Goal: Task Accomplishment & Management: Manage account settings

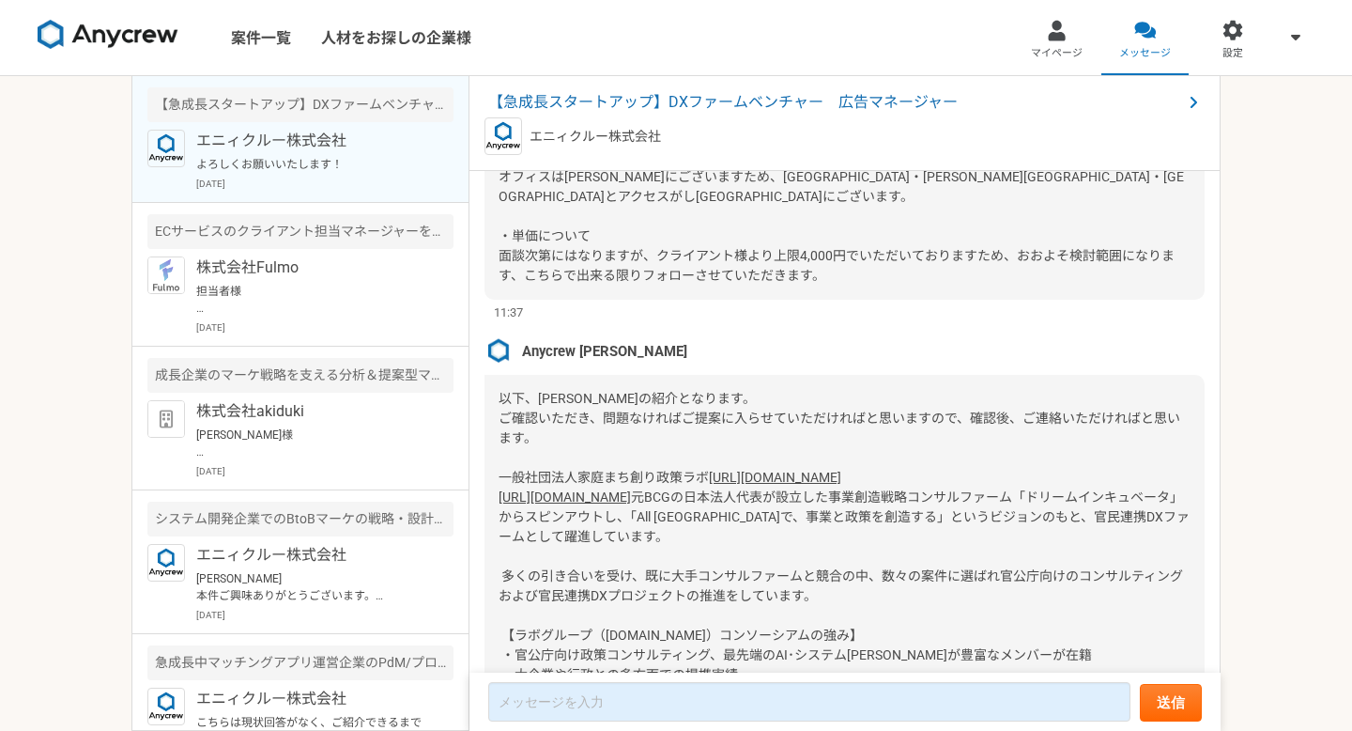
scroll to position [1028, 0]
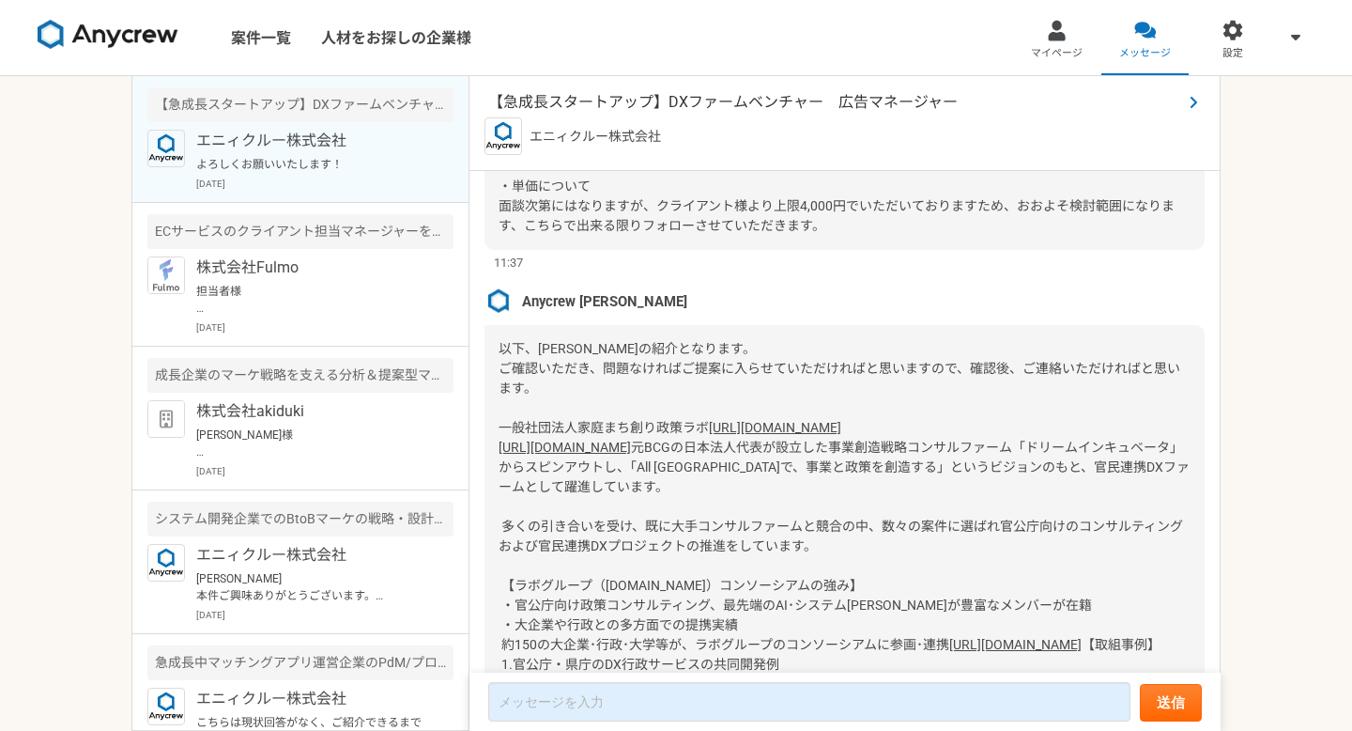
click at [784, 97] on span "【急成長スタートアップ】DXファームベンチャー　広告マネージャー" at bounding box center [835, 102] width 694 height 23
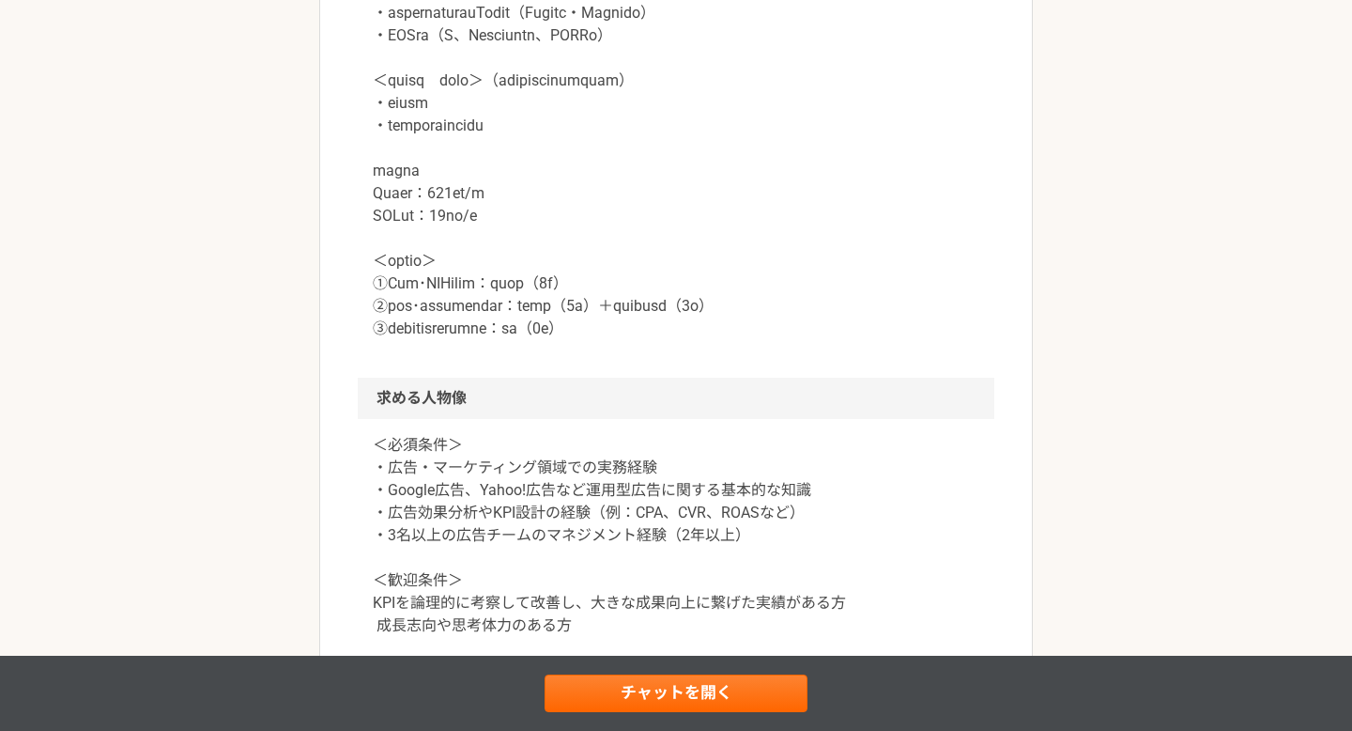
scroll to position [1815, 0]
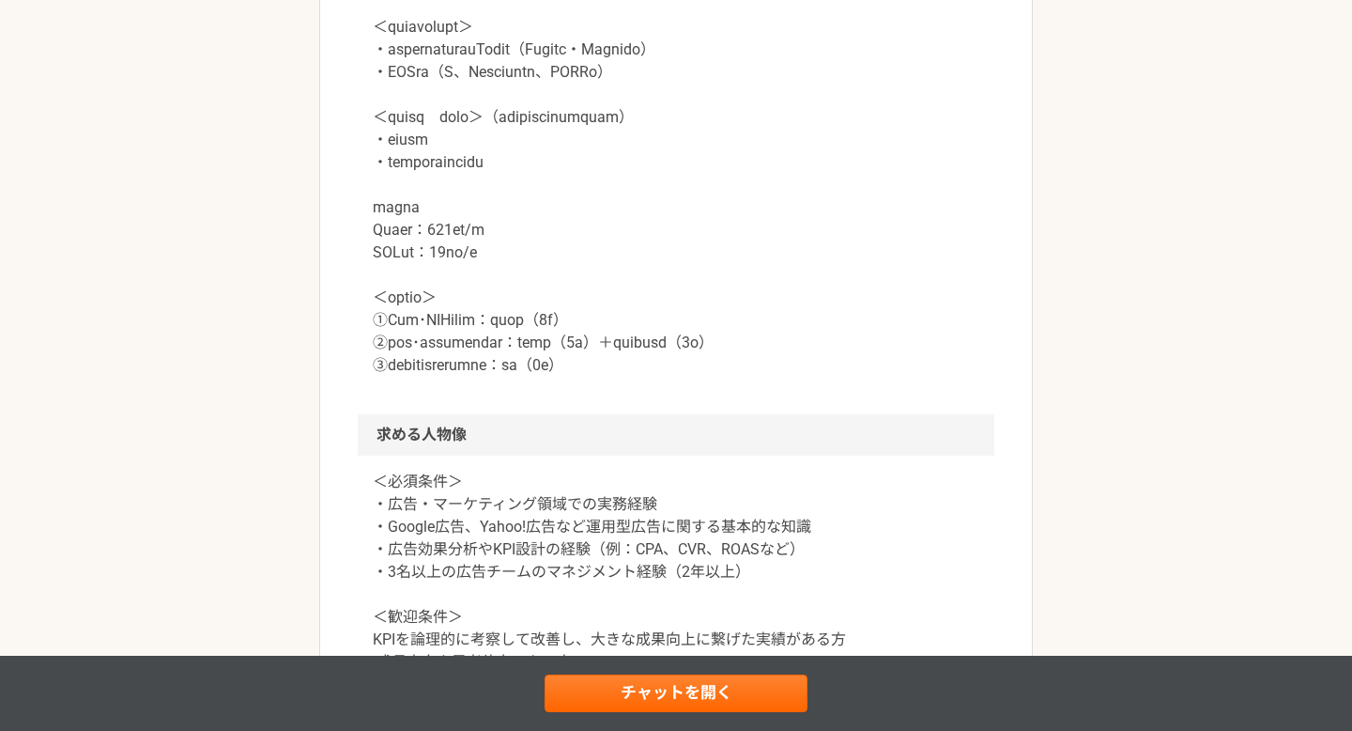
scroll to position [1783, 0]
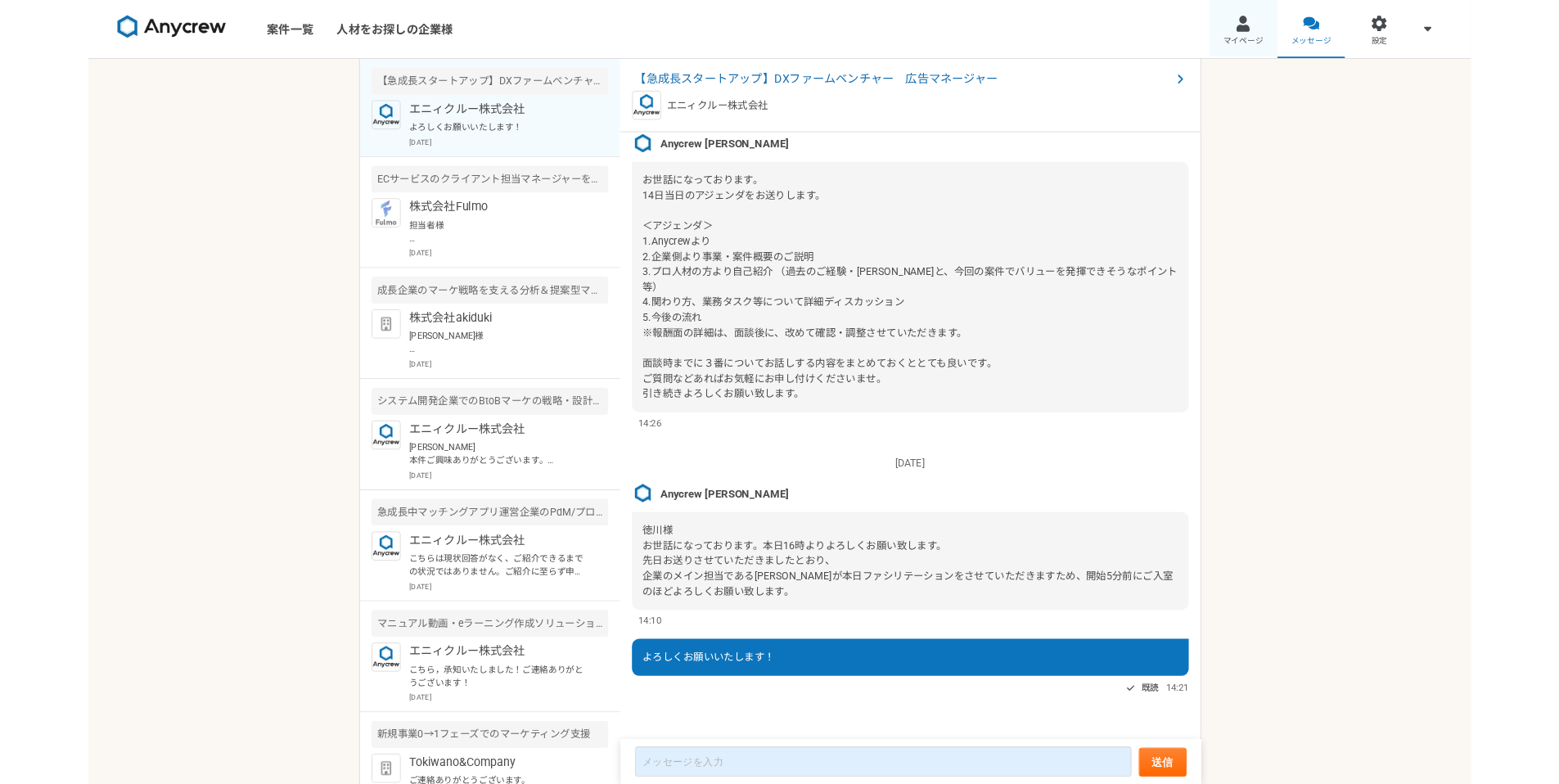
scroll to position [1394, 0]
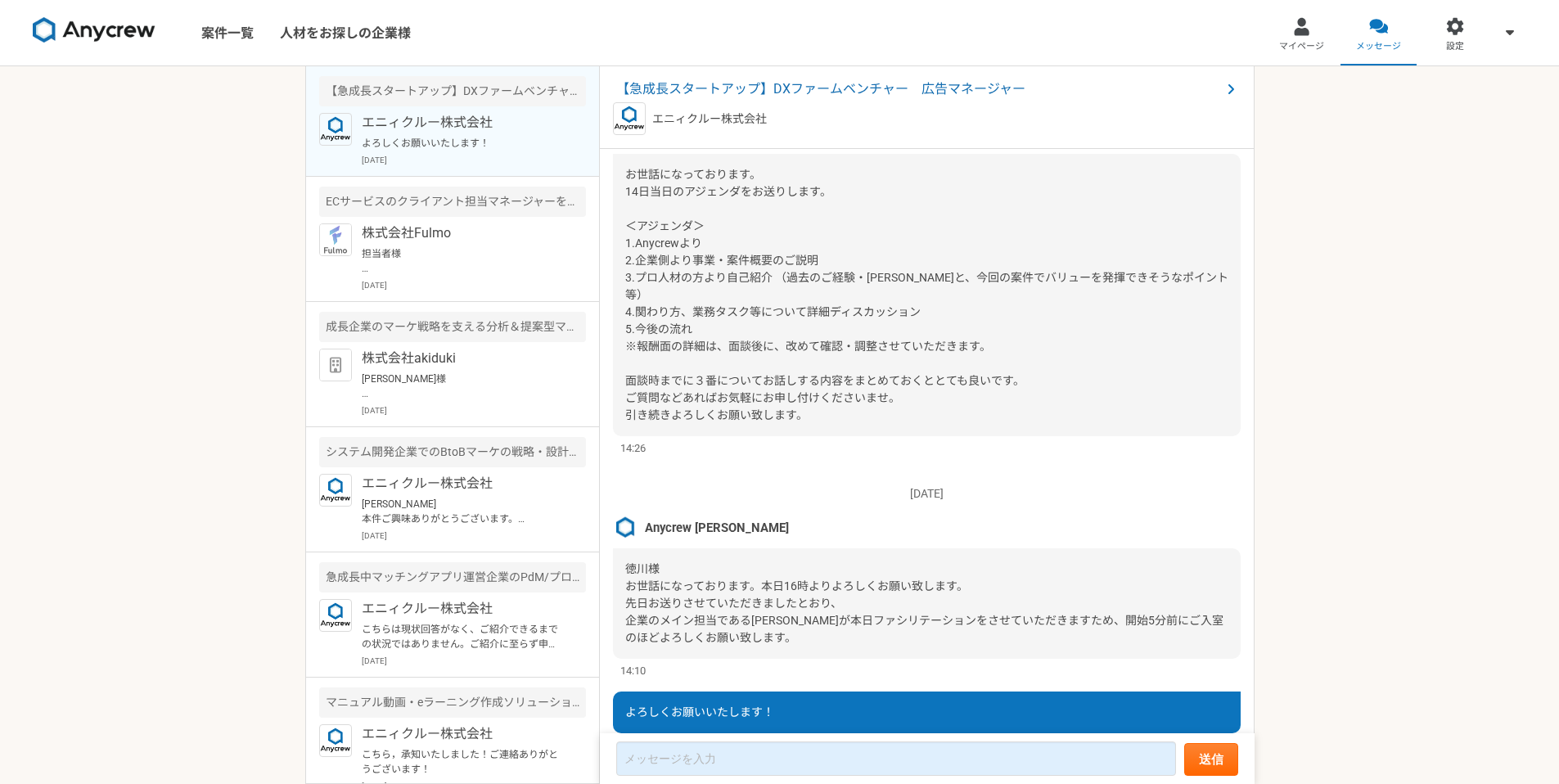
click at [186, 141] on div "案件一覧 人材をお探しの企業様 マイページ メッセージ 設定 【急成長スタートアップ】DXファームベンチャー　広告マネージャー エニィクルー株式会社 よろしく…" at bounding box center [779, 392] width 1559 height 784
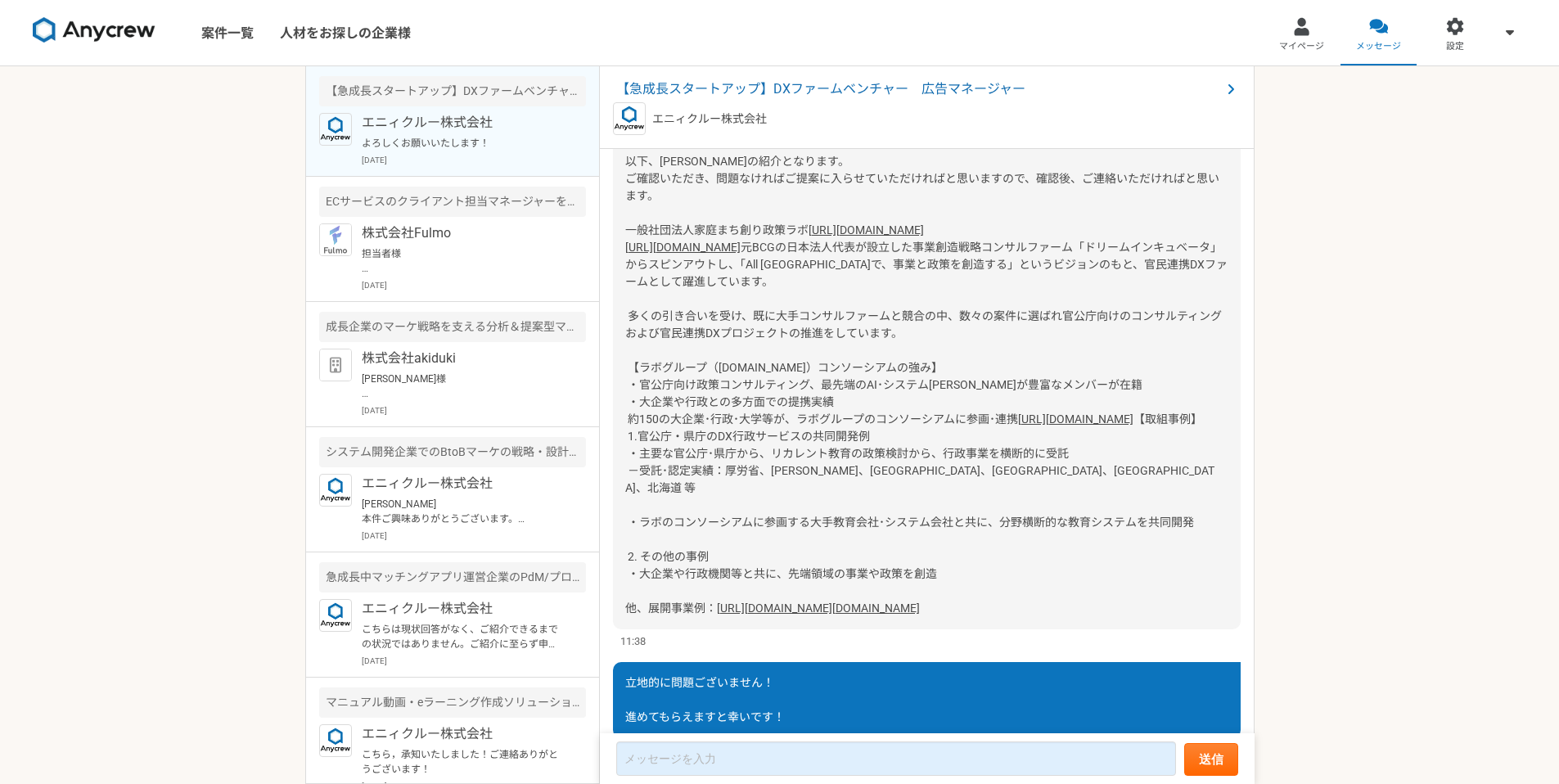
scroll to position [1008, 0]
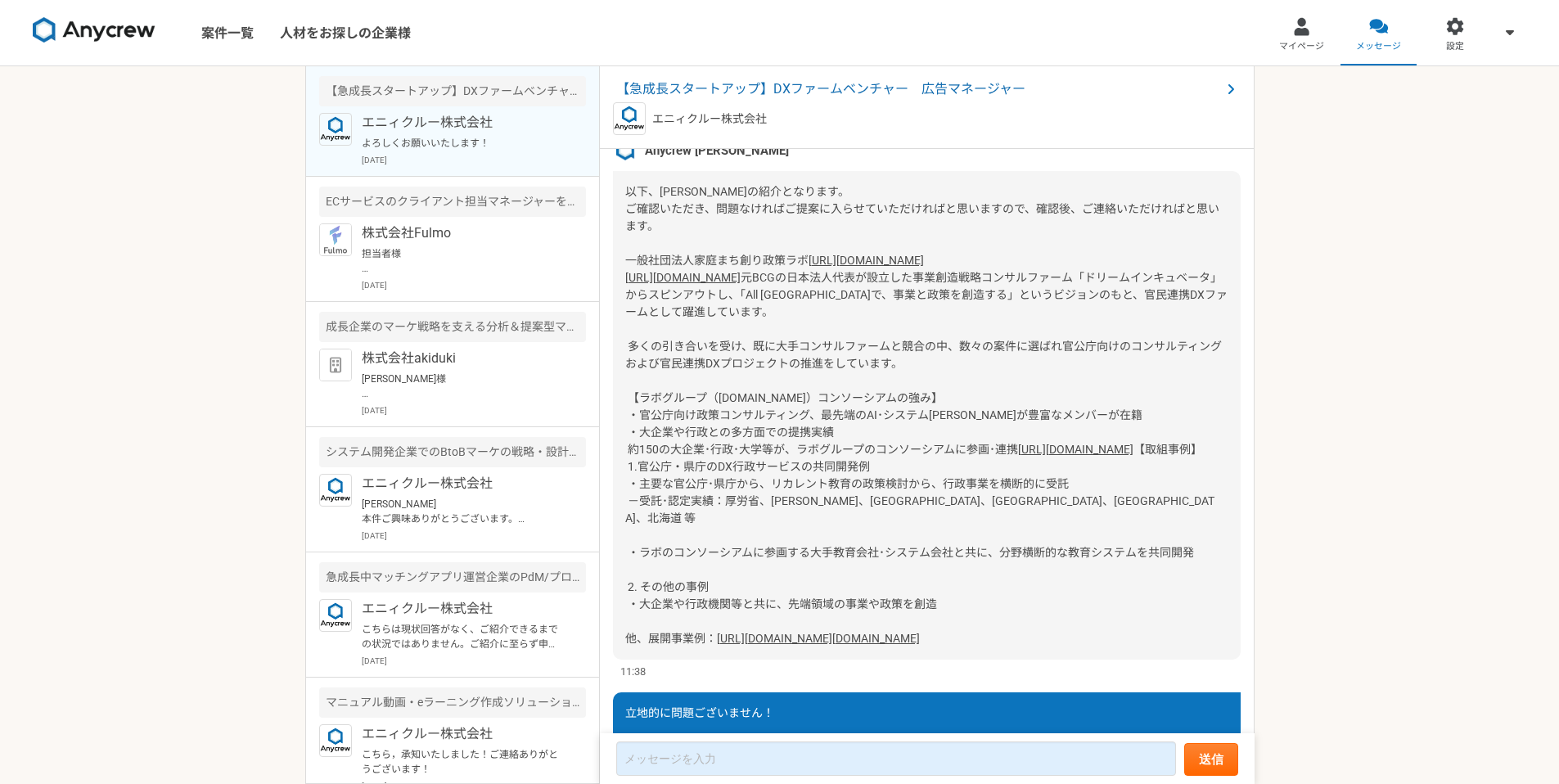
drag, startPoint x: 742, startPoint y: 260, endPoint x: 621, endPoint y: 268, distance: 121.3
click at [621, 268] on div "以下、クライアントの紹介となります。 ご確認いただき、問題なければご提案に入らせていただければと思いますので、確認後、ご連絡いただければと思います。 一般社団…" at bounding box center [926, 415] width 627 height 489
copy link "https://katei.labo.jp/"
click at [222, 329] on div "案件一覧 人材をお探しの企業様 マイページ メッセージ 設定 【急成長スタートアップ】DXファームベンチャー　広告マネージャー エニィクルー株式会社 よろしく…" at bounding box center [779, 392] width 1559 height 784
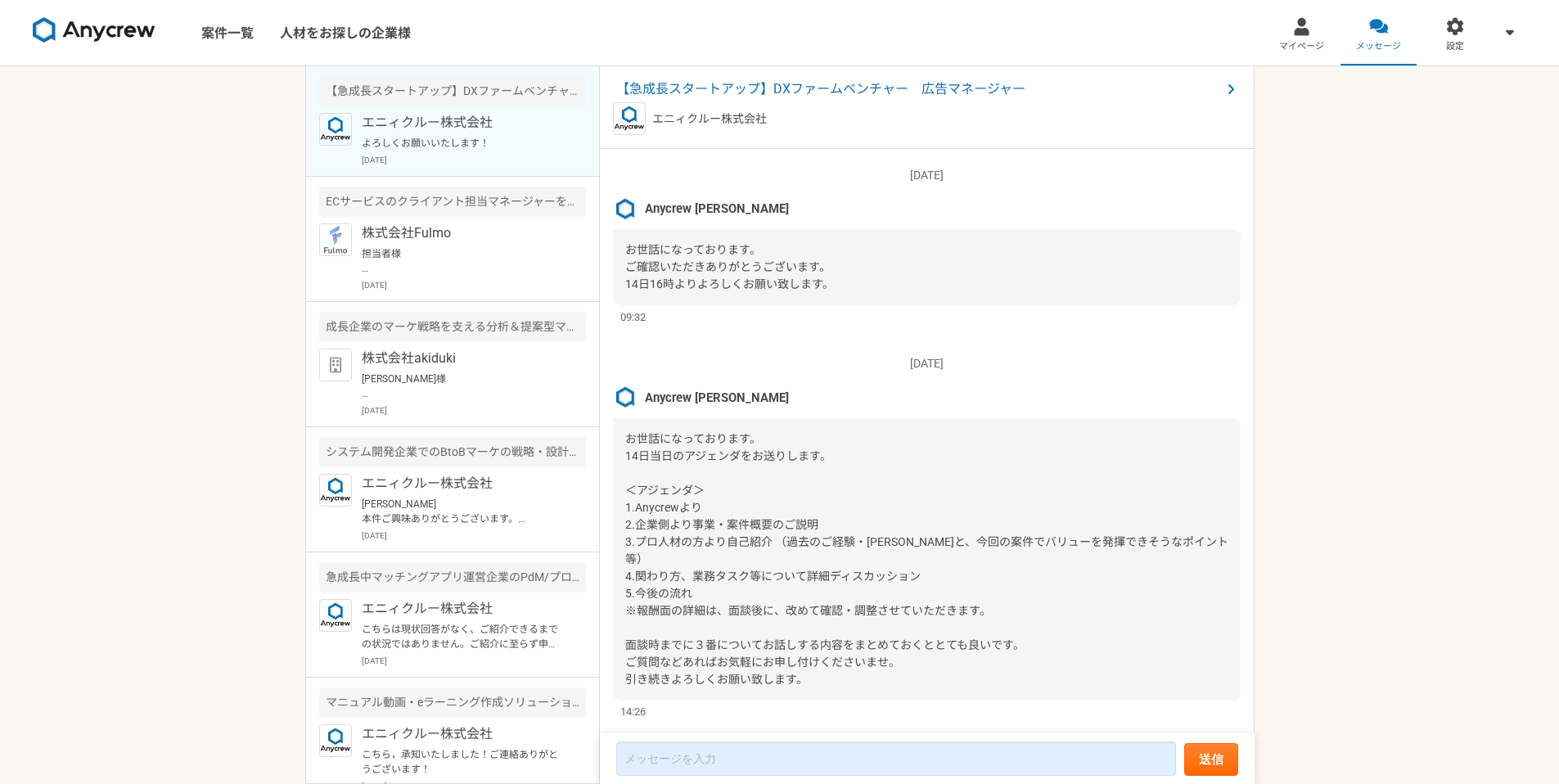
scroll to position [3593, 0]
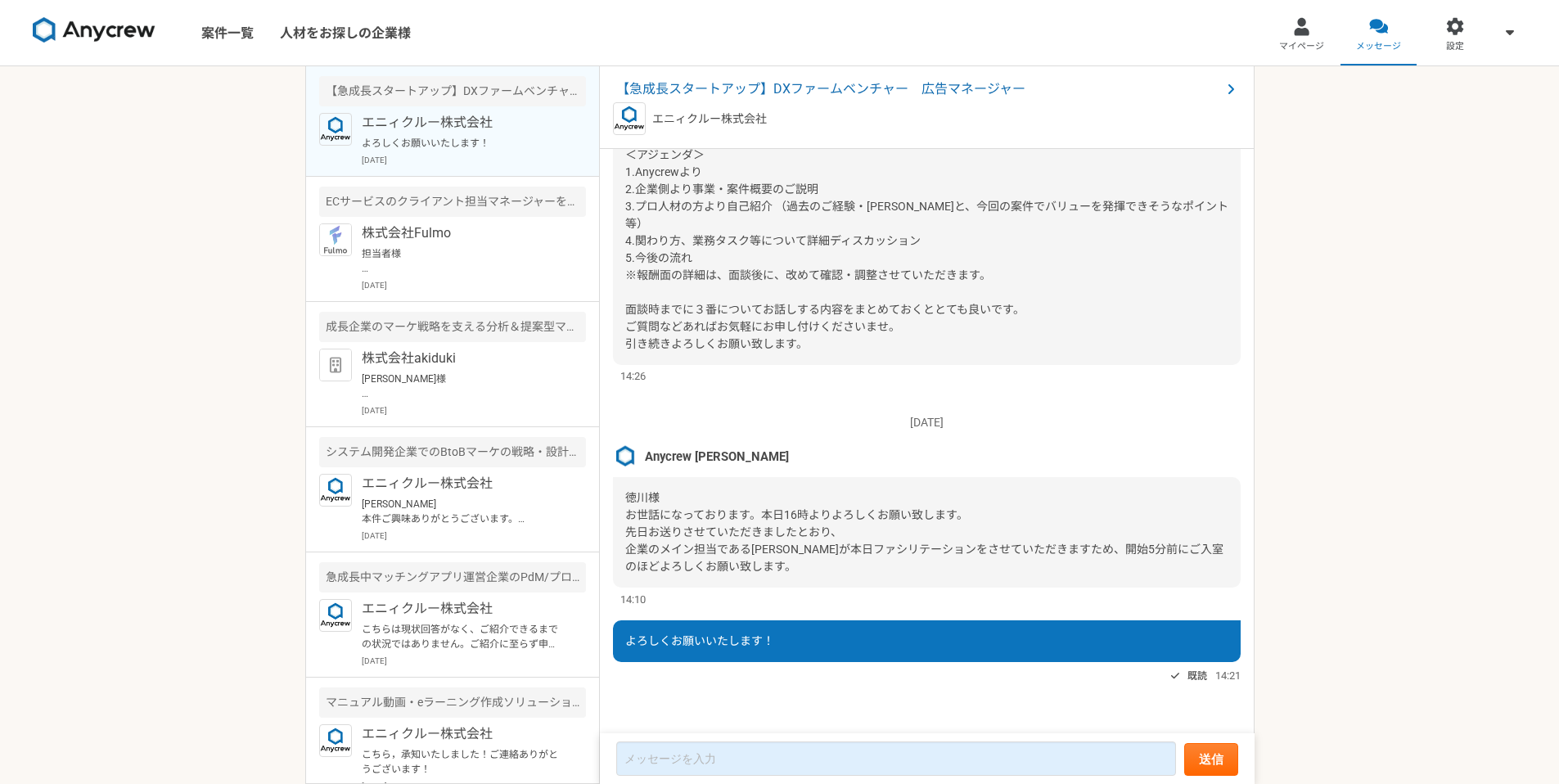
click at [49, 433] on div "案件一覧 人材をお探しの企業様 マイページ メッセージ 設定 【急成長スタートアップ】DXファームベンチャー　広告マネージャー エニィクルー株式会社 よろしく…" at bounding box center [779, 392] width 1559 height 784
click at [1072, 302] on div "お世話になっております。 14日当日のアジェンダをお送りします。 ＜アジェンダ＞ 1.Anycrewより 2.企業側より事業・案件概要のご説明 3.プロ人材の…" at bounding box center [926, 224] width 627 height 282
click at [1177, 436] on div "案件一覧 人材をお探しの企業様 マイページ メッセージ 設定 【急成長スタートアップ】DXファームベンチャー　広告マネージャー エニィクルー株式会社 よろしく…" at bounding box center [779, 392] width 1559 height 784
click at [932, 390] on div "2025/08/04（月） 「興味あり」をしました。詳細についてはこちらのチャットで連絡をとってみましょう。 既読 15:14 2025/08/06（水） A…" at bounding box center [926, 442] width 654 height 585
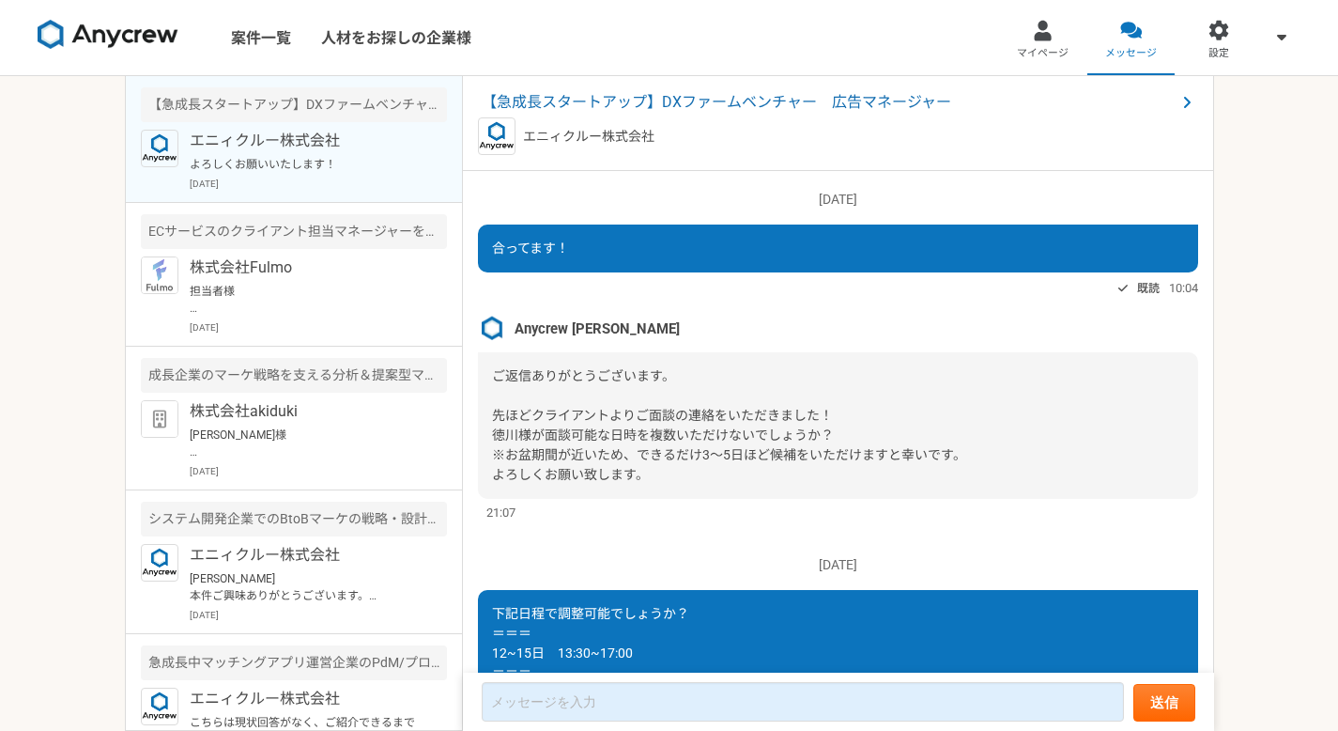
scroll to position [1851, 0]
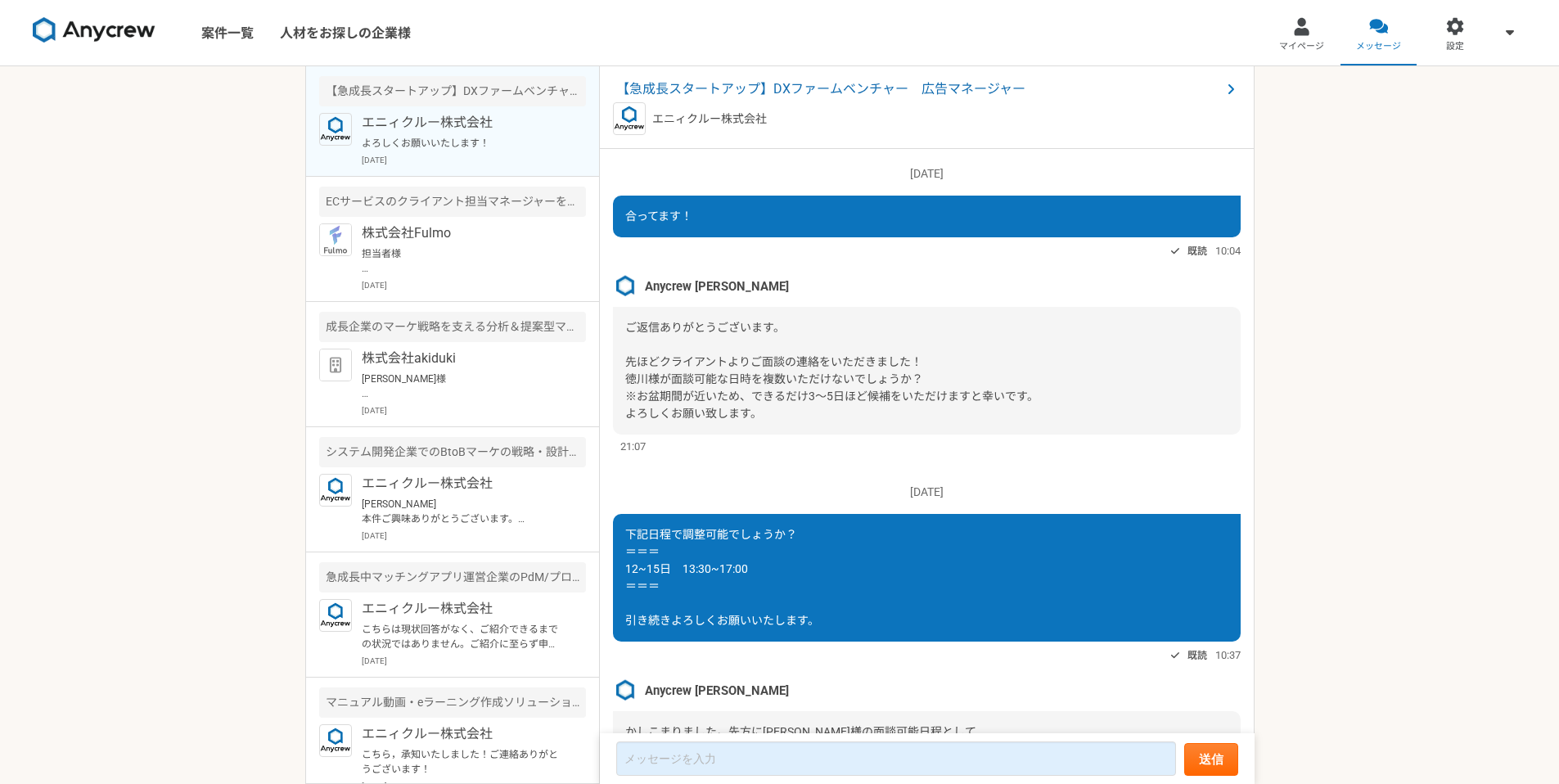
scroll to position [1465, 0]
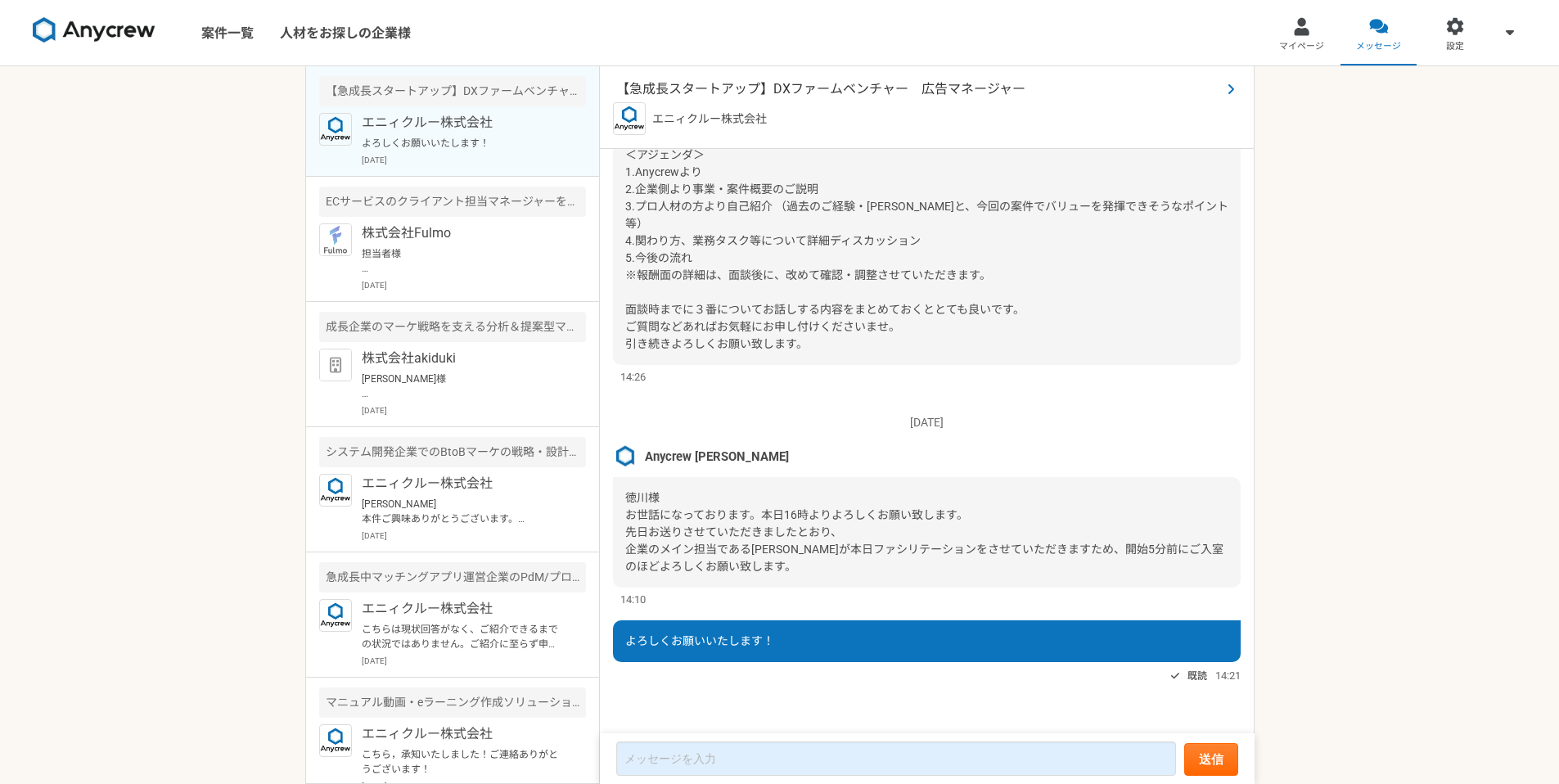
click at [741, 86] on span "【急成長スタートアップ】DXファームベンチャー　広告マネージャー" at bounding box center [918, 89] width 605 height 20
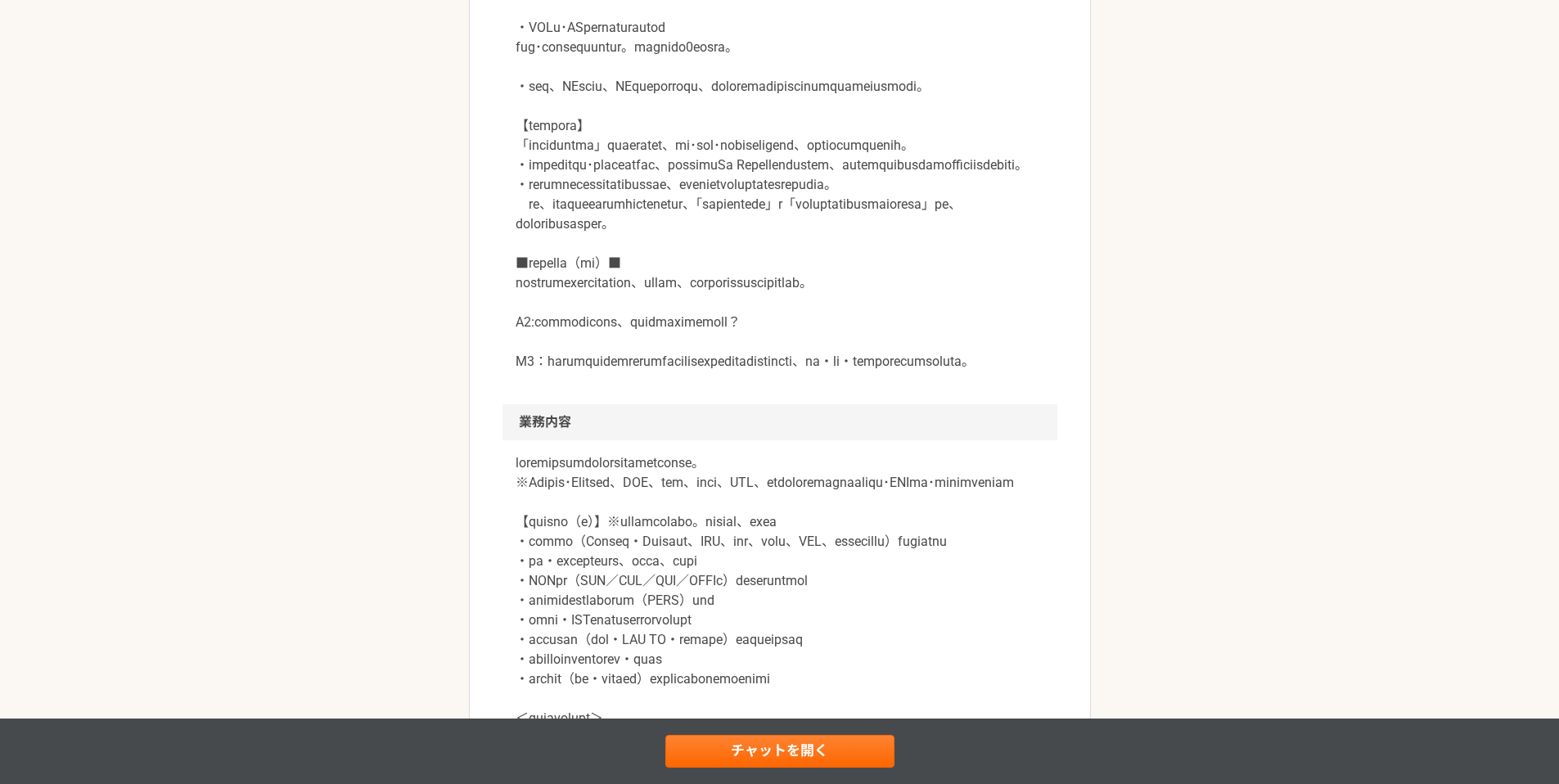
scroll to position [1106, 0]
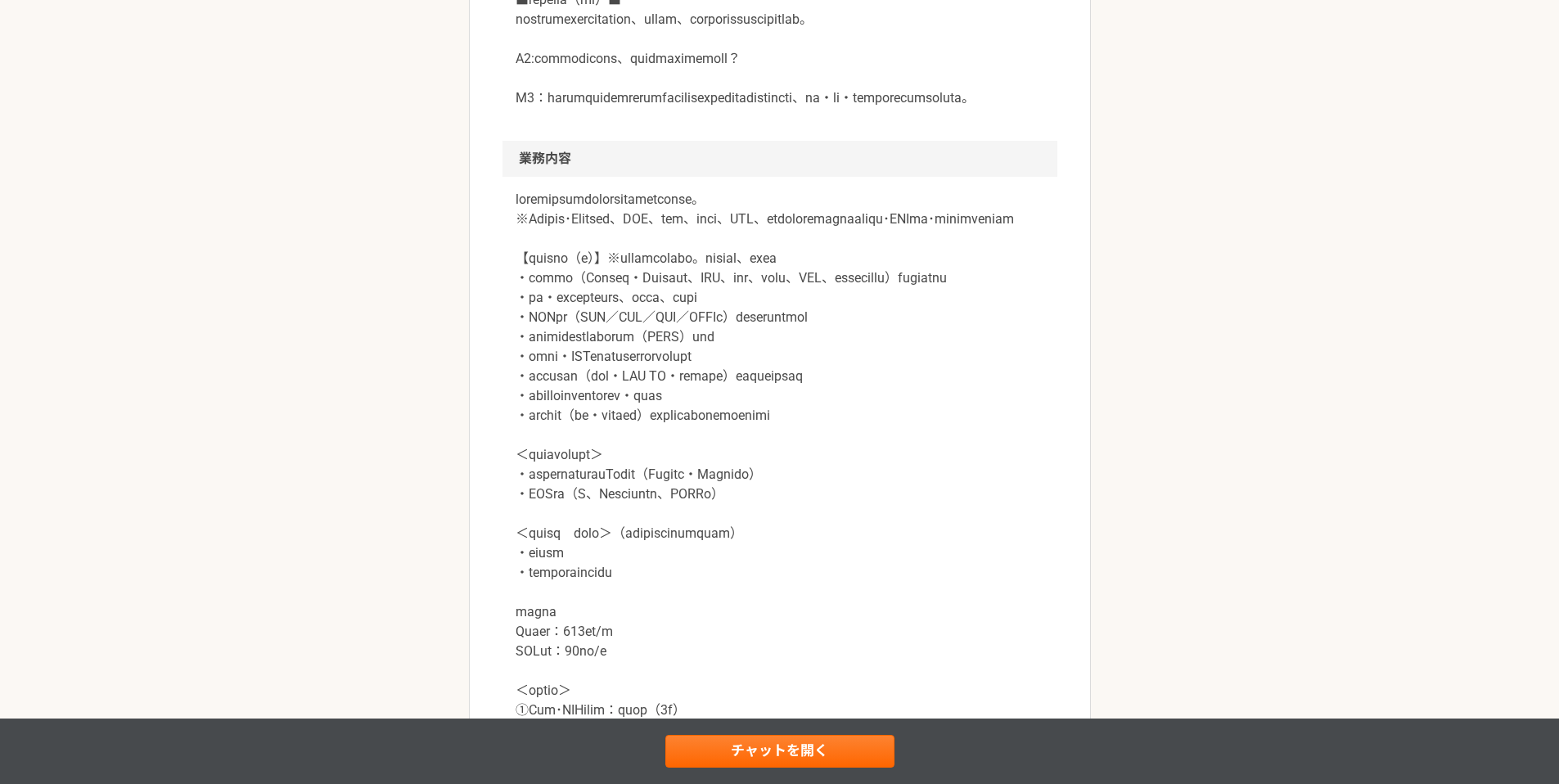
click at [348, 245] on div "マーケティング 【急成長スタートアップ】DXファームベンチャー　広告マネージャー 業務委託 平日夜の稼働も可 土日祝日の稼働も可 企業名非公開（エニィクルーに…" at bounding box center [779, 426] width 1559 height 2930
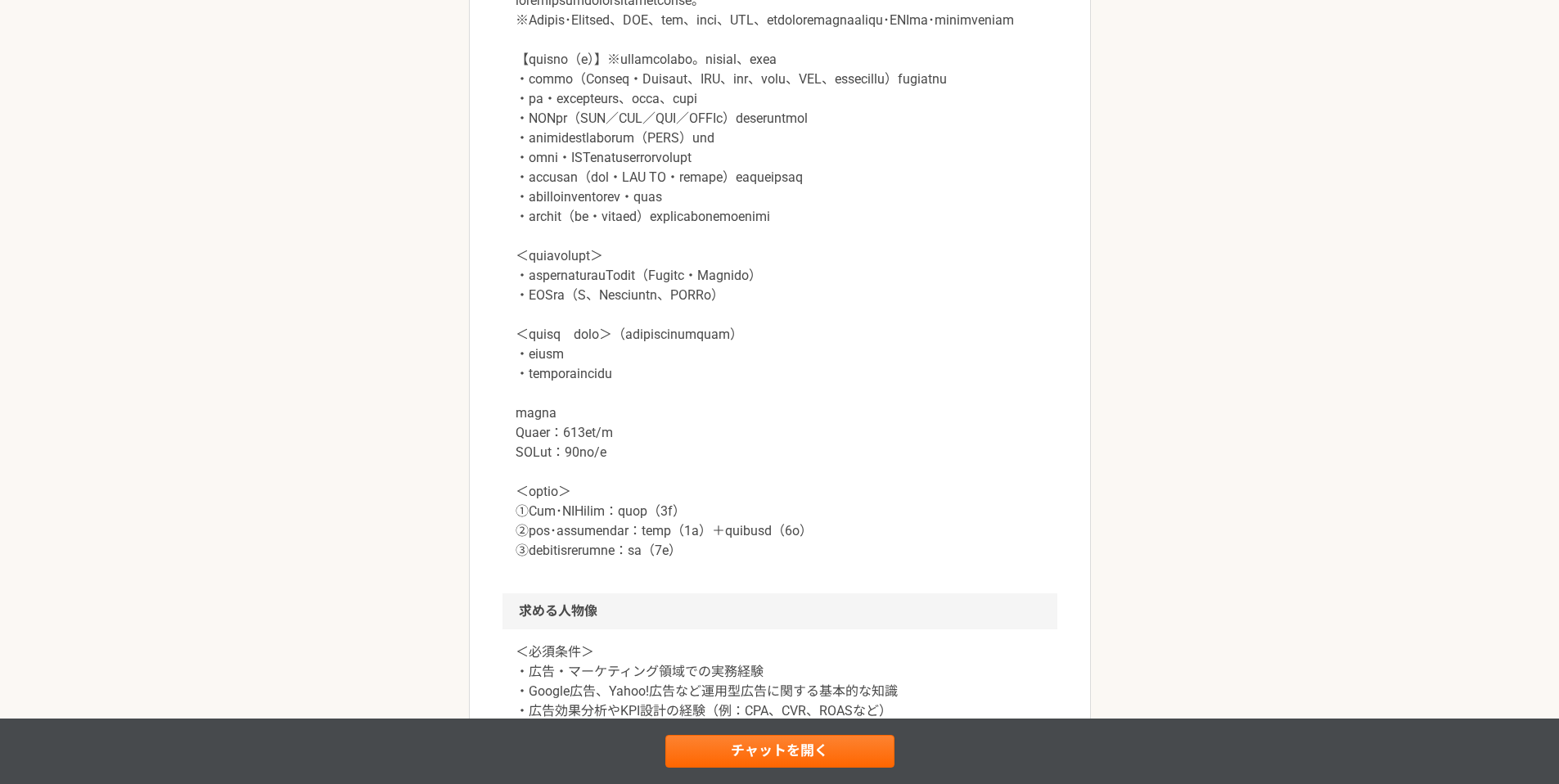
click at [458, 314] on div "マーケティング 【急成長スタートアップ】DXファームベンチャー　広告マネージャー 業務委託 平日夜の稼働も可 土日祝日の稼働も可 企業名非公開（エニィクルーに…" at bounding box center [779, 226] width 1559 height 2930
drag, startPoint x: 334, startPoint y: 186, endPoint x: 342, endPoint y: 173, distance: 15.3
click at [342, 178] on div "マーケティング 【急成長スタートアップ】DXファームベンチャー　広告マネージャー 業務委託 平日夜の稼働も可 土日祝日の稼働も可 企業名非公開（エニィクルーに…" at bounding box center [779, 226] width 1559 height 2930
click at [315, 252] on div "マーケティング 【急成長スタートアップ】DXファームベンチャー　広告マネージャー 業務委託 平日夜の稼働も可 土日祝日の稼働も可 企業名非公開（エニィクルーに…" at bounding box center [779, 226] width 1559 height 2930
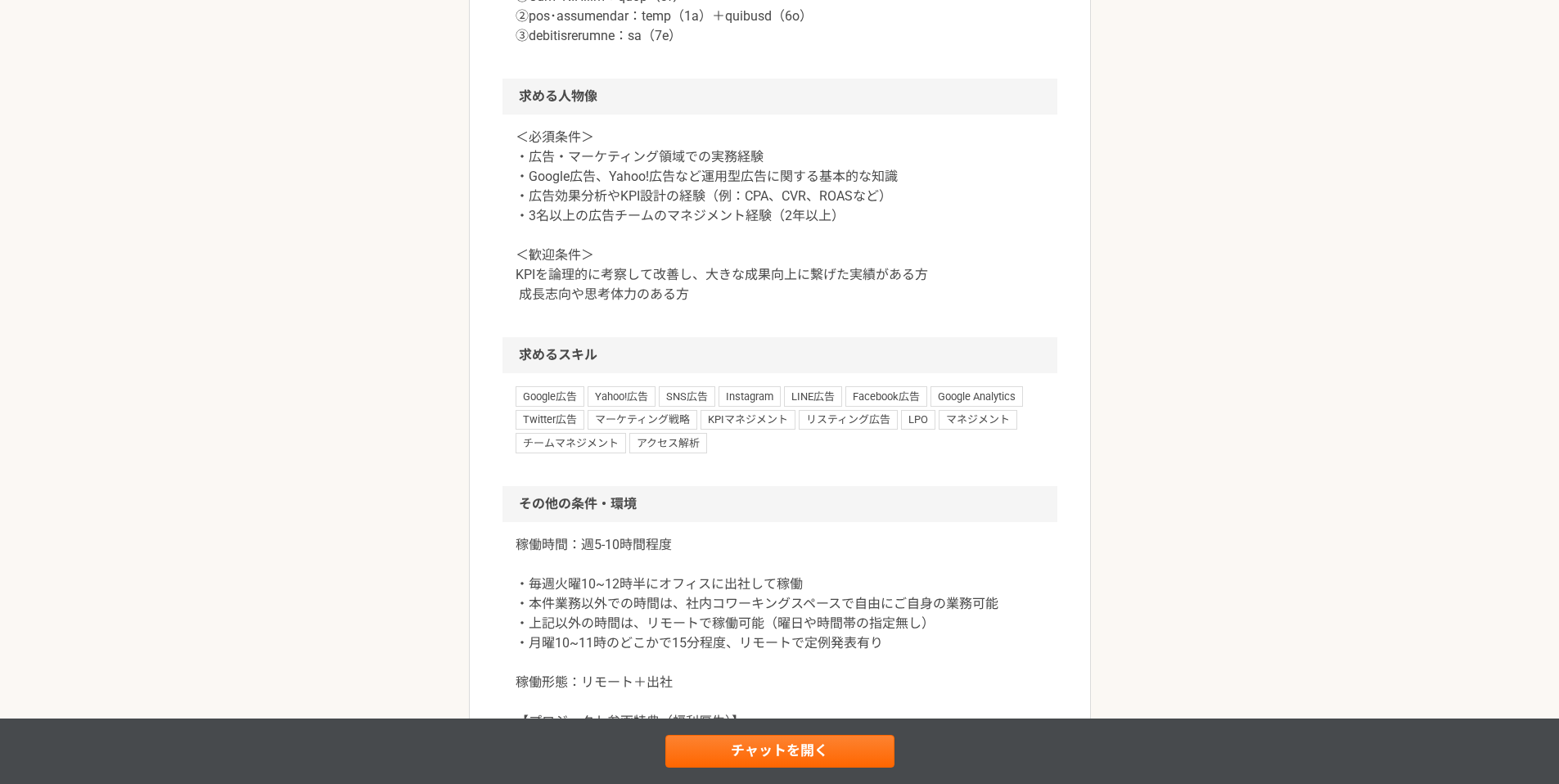
drag, startPoint x: 390, startPoint y: 375, endPoint x: 396, endPoint y: 368, distance: 9.2
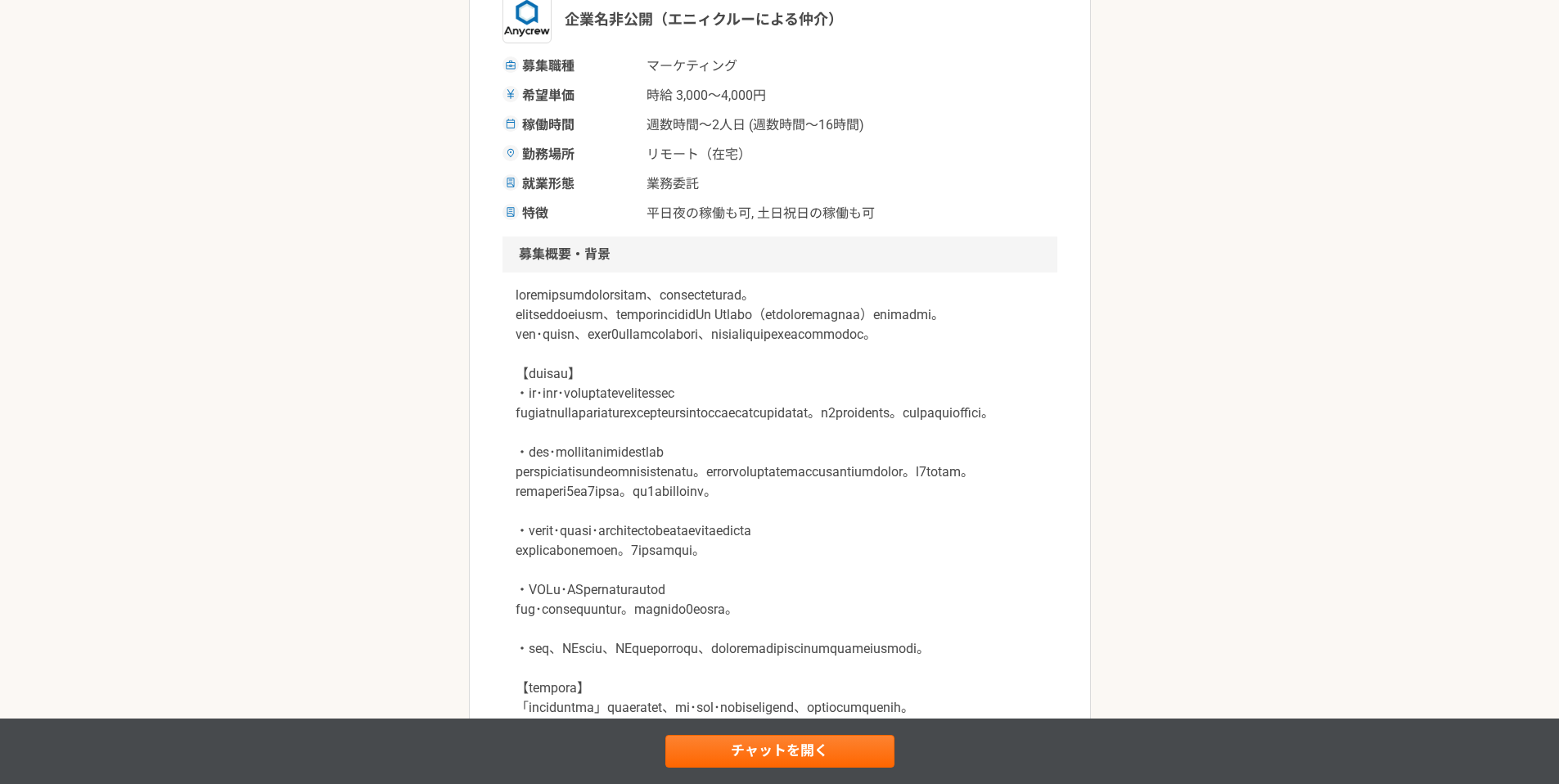
scroll to position [301, 0]
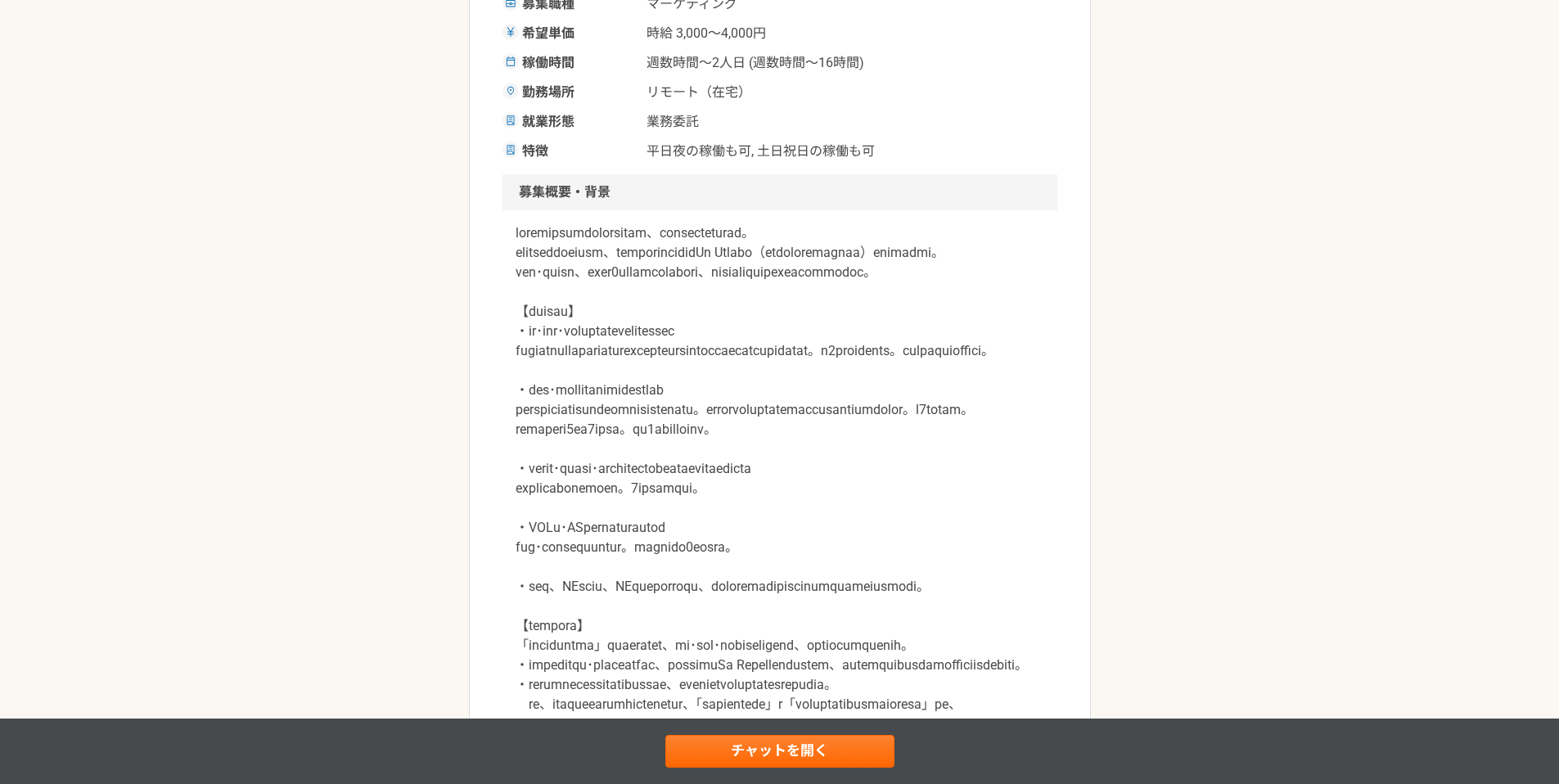
scroll to position [0, 0]
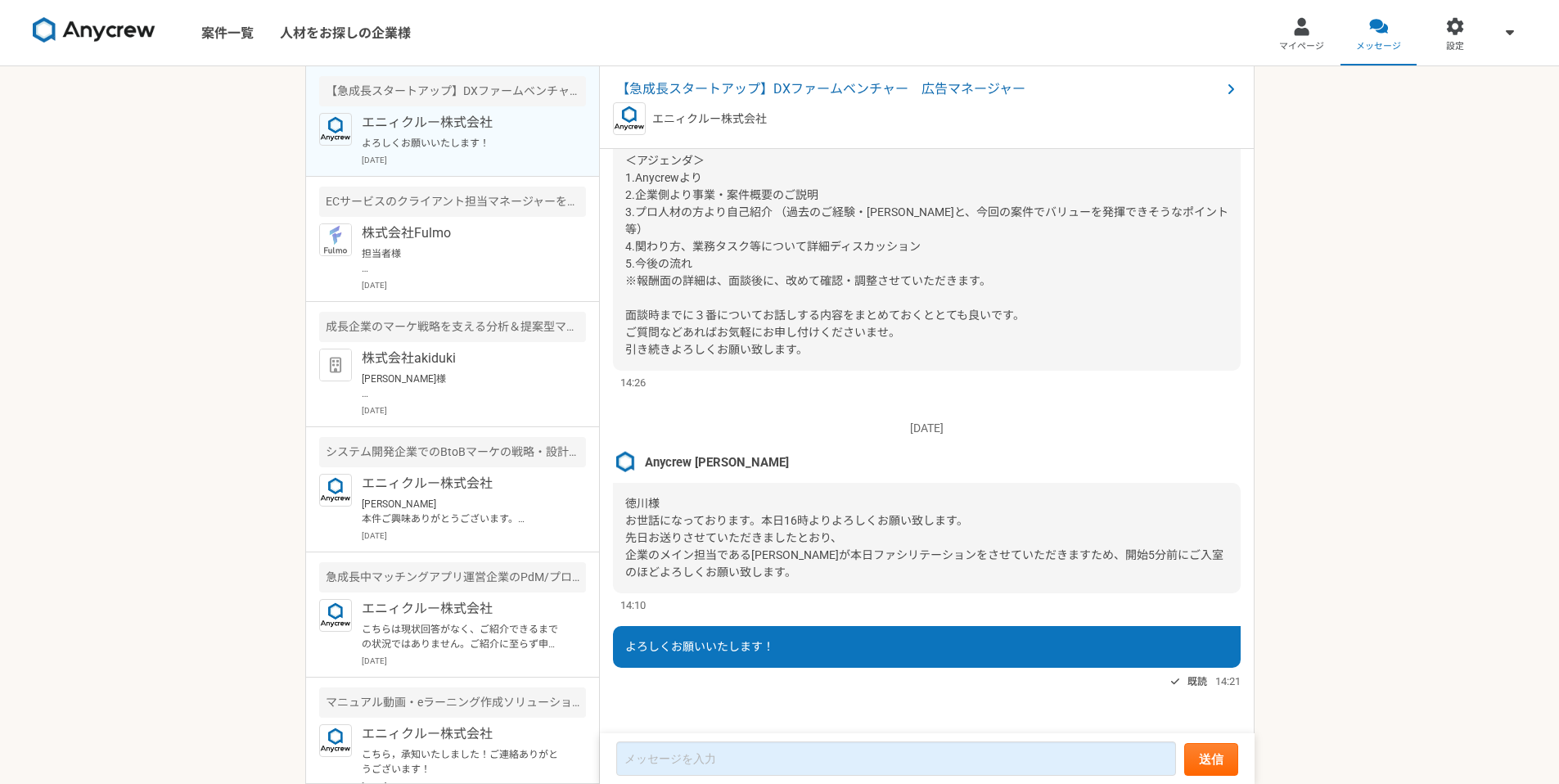
scroll to position [1465, 0]
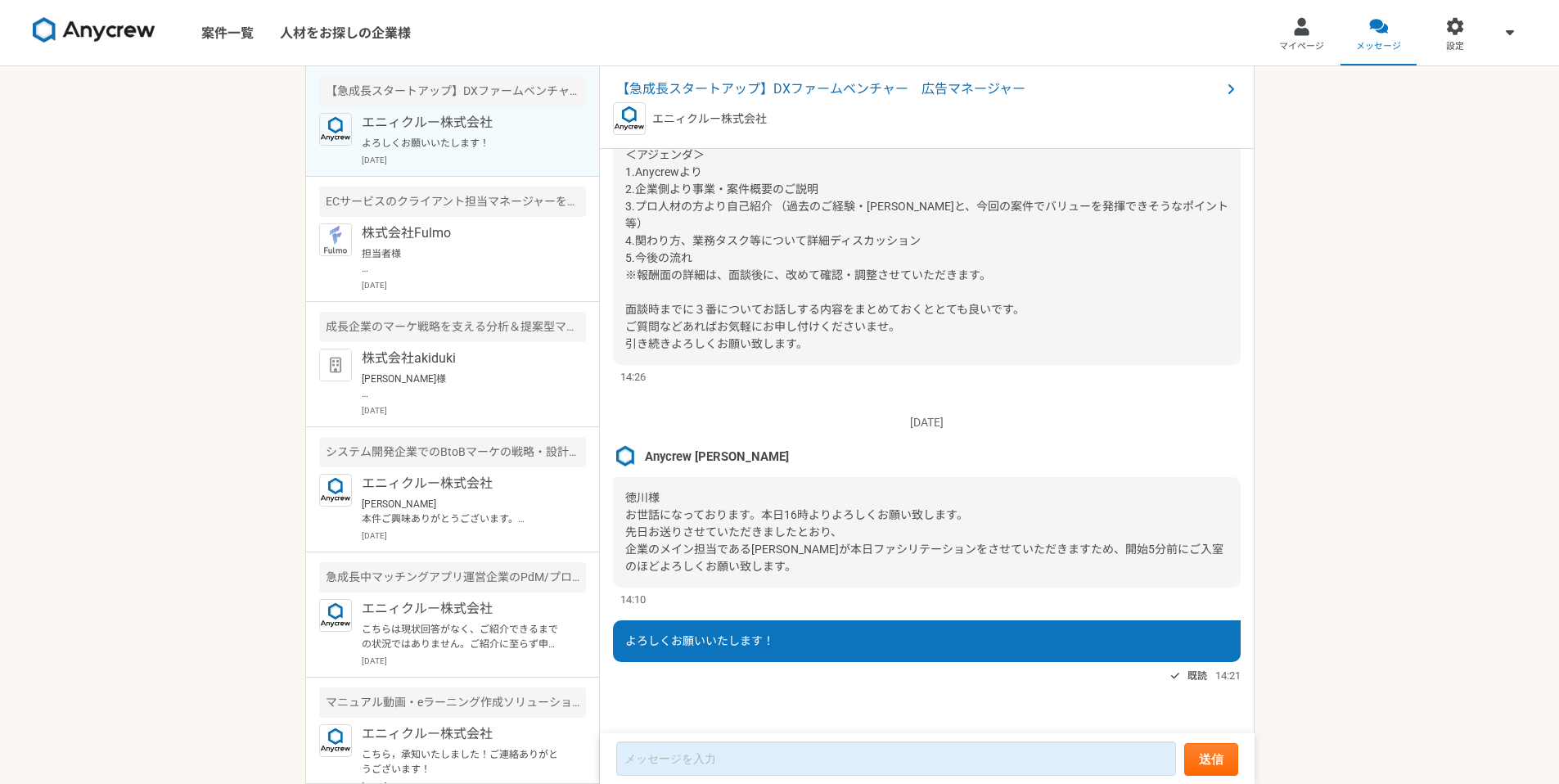
click at [266, 595] on div "案件一覧 人材をお探しの企業様 マイページ メッセージ 設定 【急成長スタートアップ】DXファームベンチャー　広告マネージャー エニィクルー株式会社 よろしく…" at bounding box center [779, 392] width 1559 height 784
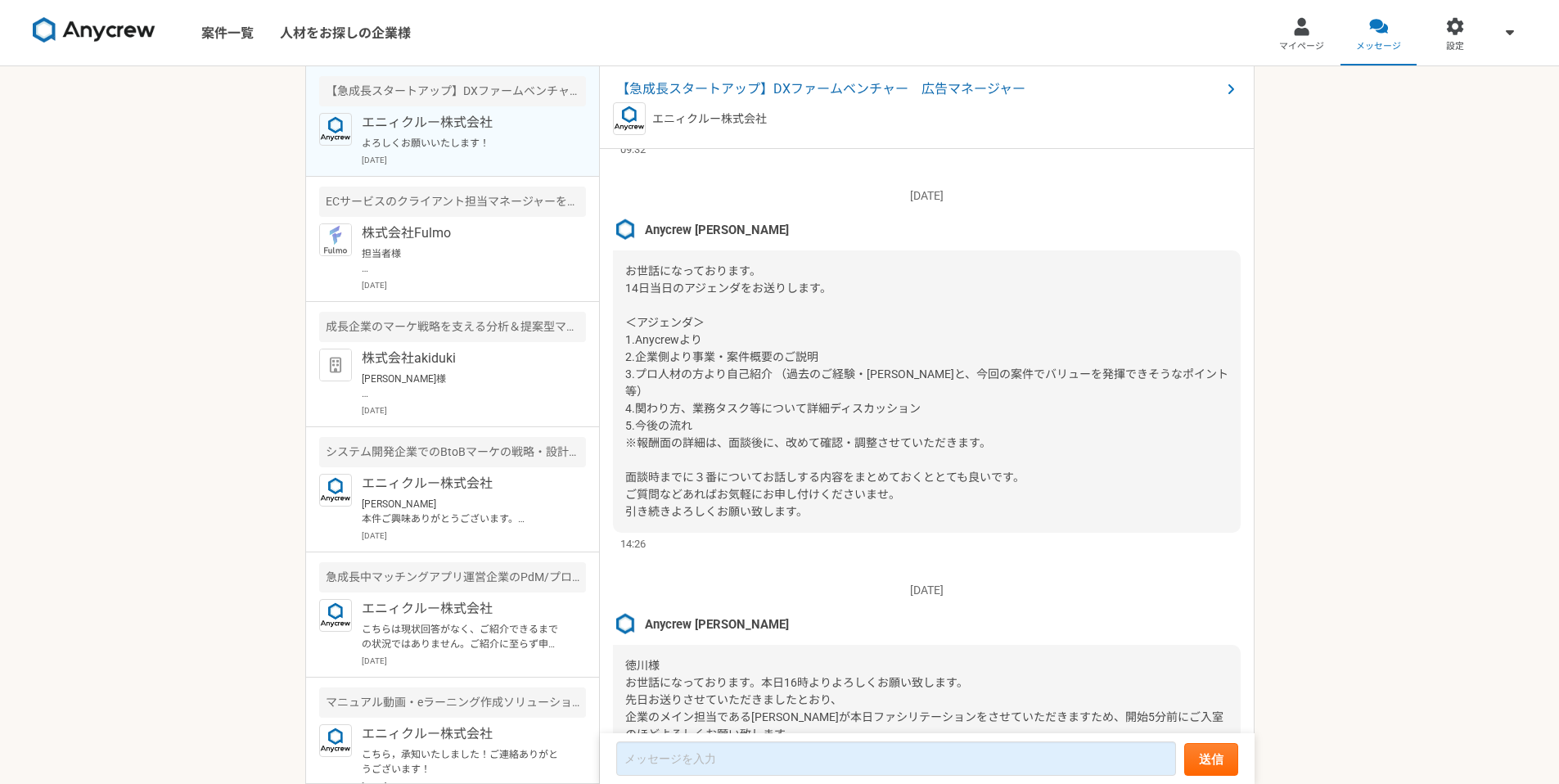
scroll to position [3351, 0]
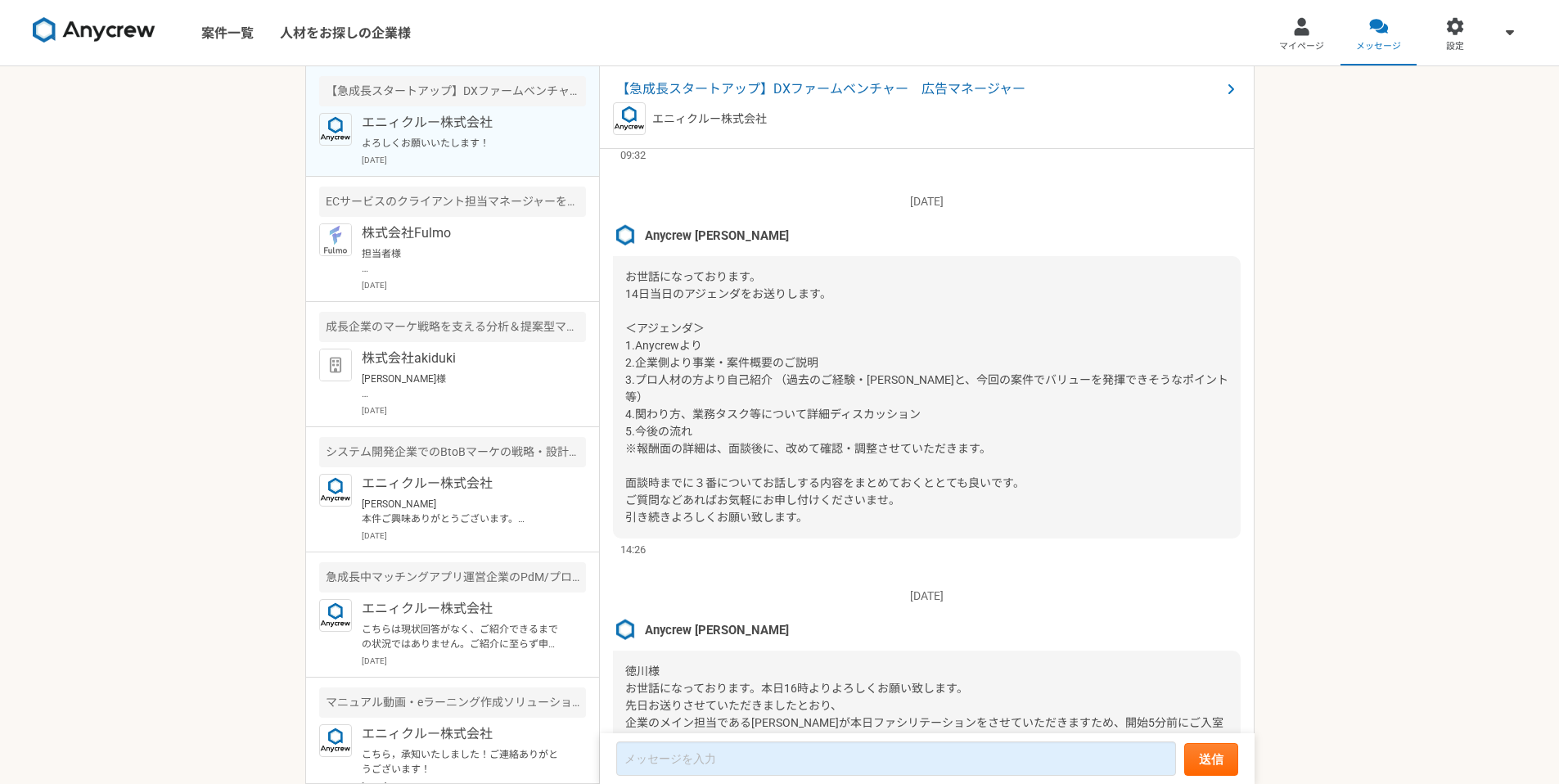
click at [167, 445] on div "案件一覧 人材をお探しの企業様 マイページ メッセージ 設定 【急成長スタートアップ】DXファームベンチャー　広告マネージャー エニィクルー株式会社 よろしく…" at bounding box center [779, 392] width 1559 height 784
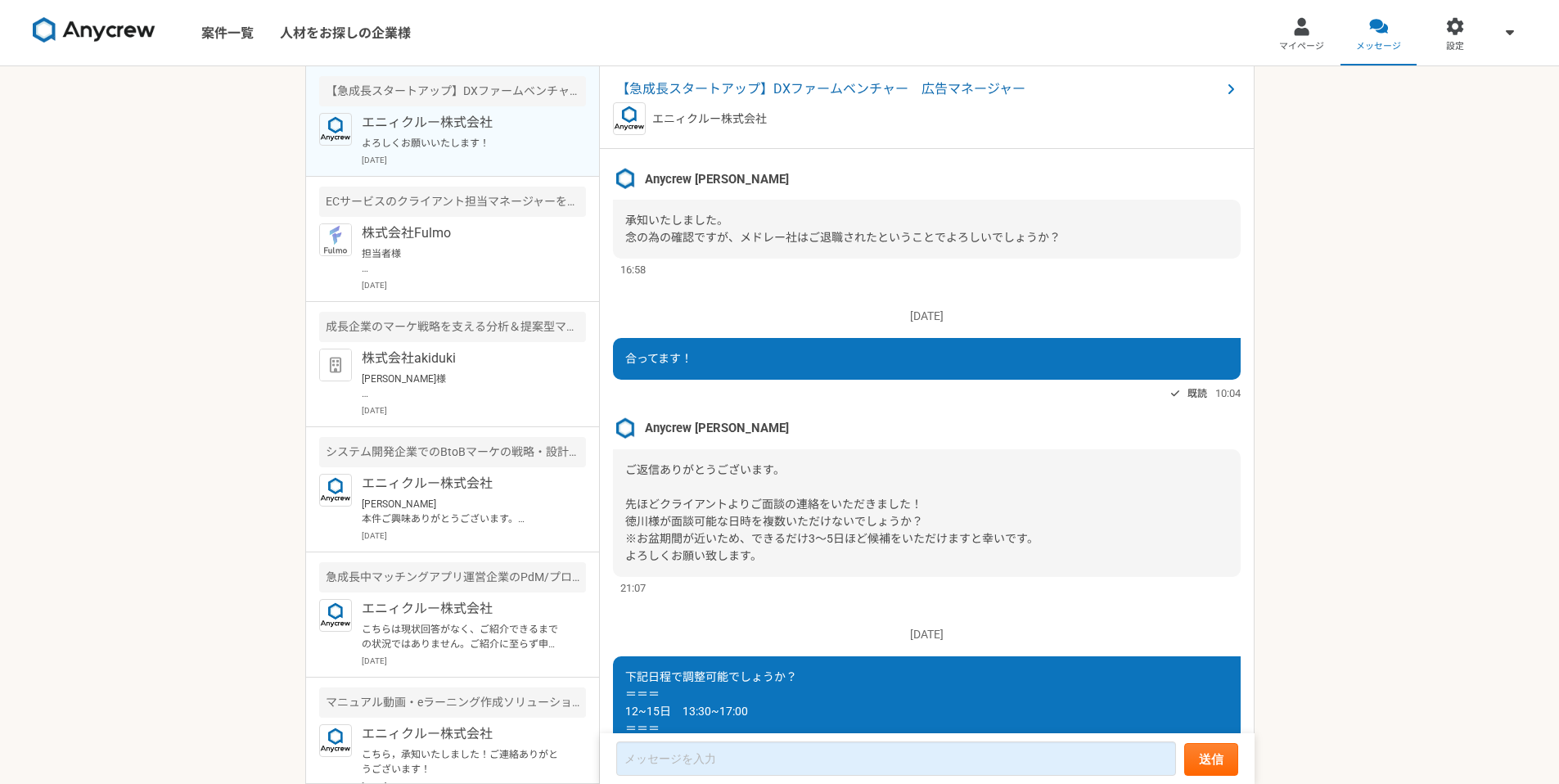
scroll to position [1862, 0]
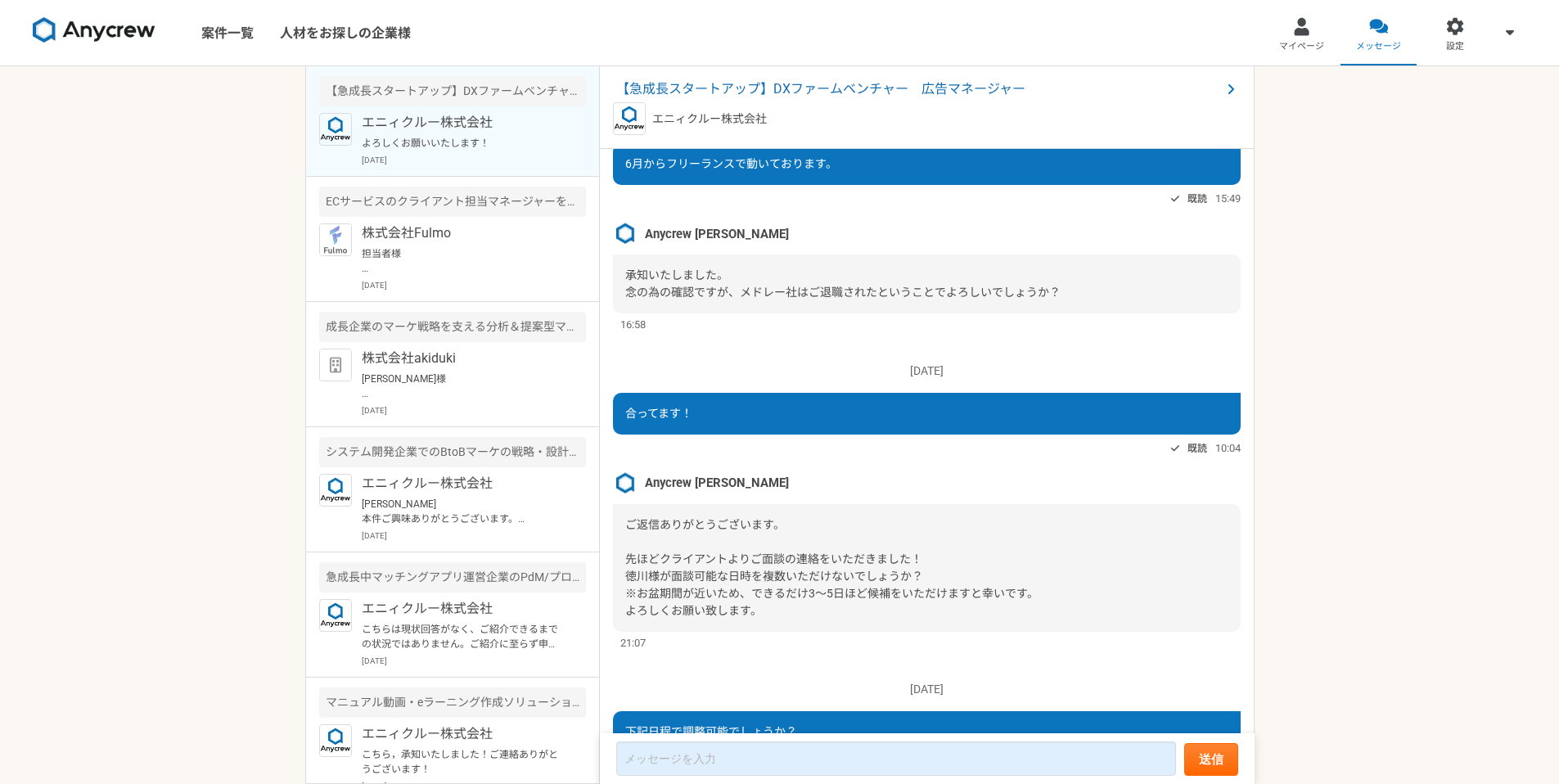
click at [119, 314] on div "案件一覧 人材をお探しの企業様 マイページ メッセージ 設定 【急成長スタートアップ】DXファームベンチャー　広告マネージャー エニィクルー株式会社 よろしく…" at bounding box center [779, 392] width 1559 height 784
click at [189, 402] on div "案件一覧 人材をお探しの企業様 マイページ メッセージ 設定 【急成長スタートアップ】DXファームベンチャー　広告マネージャー エニィクルー株式会社 よろしく…" at bounding box center [779, 392] width 1559 height 784
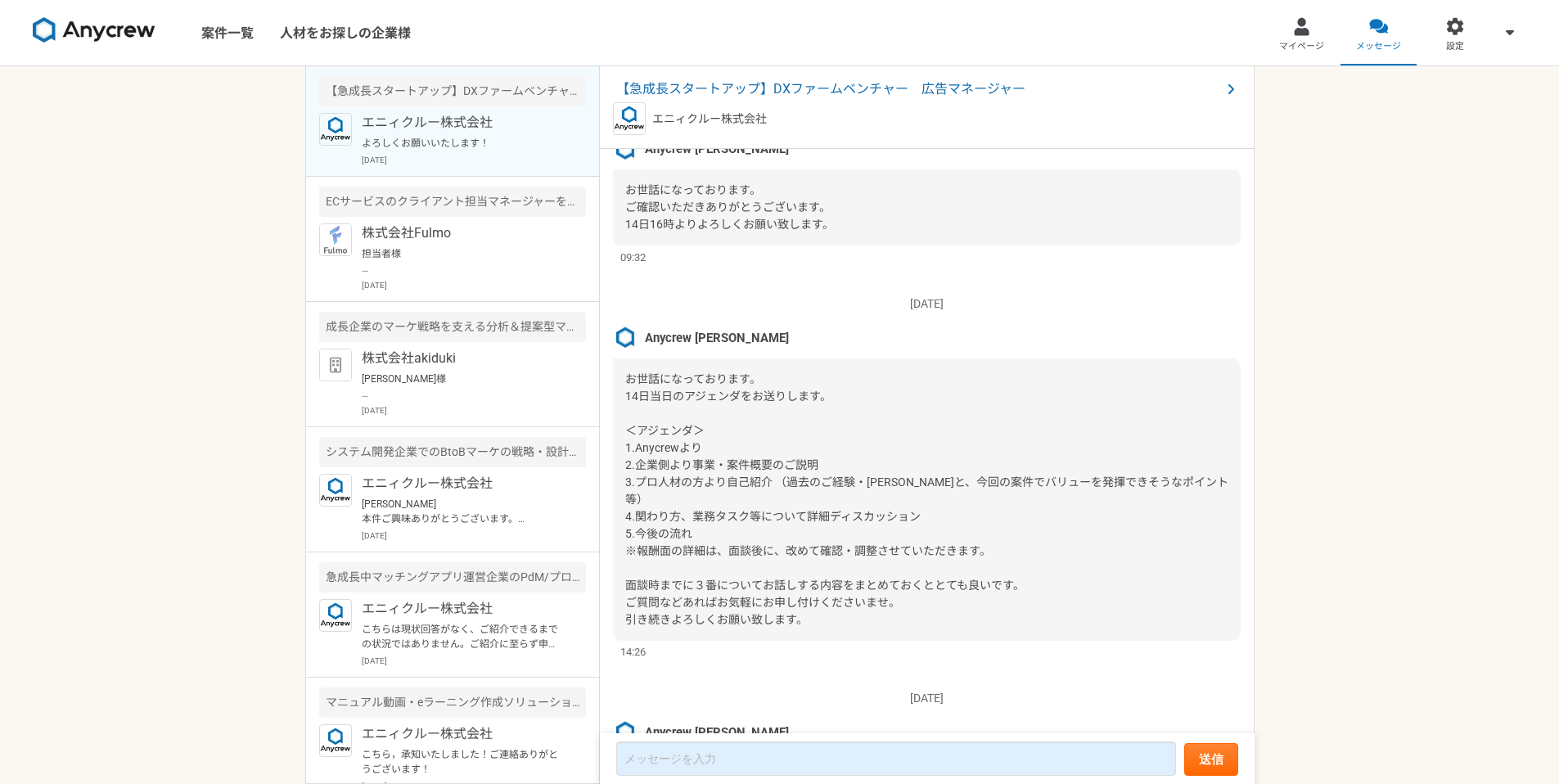
scroll to position [3593, 0]
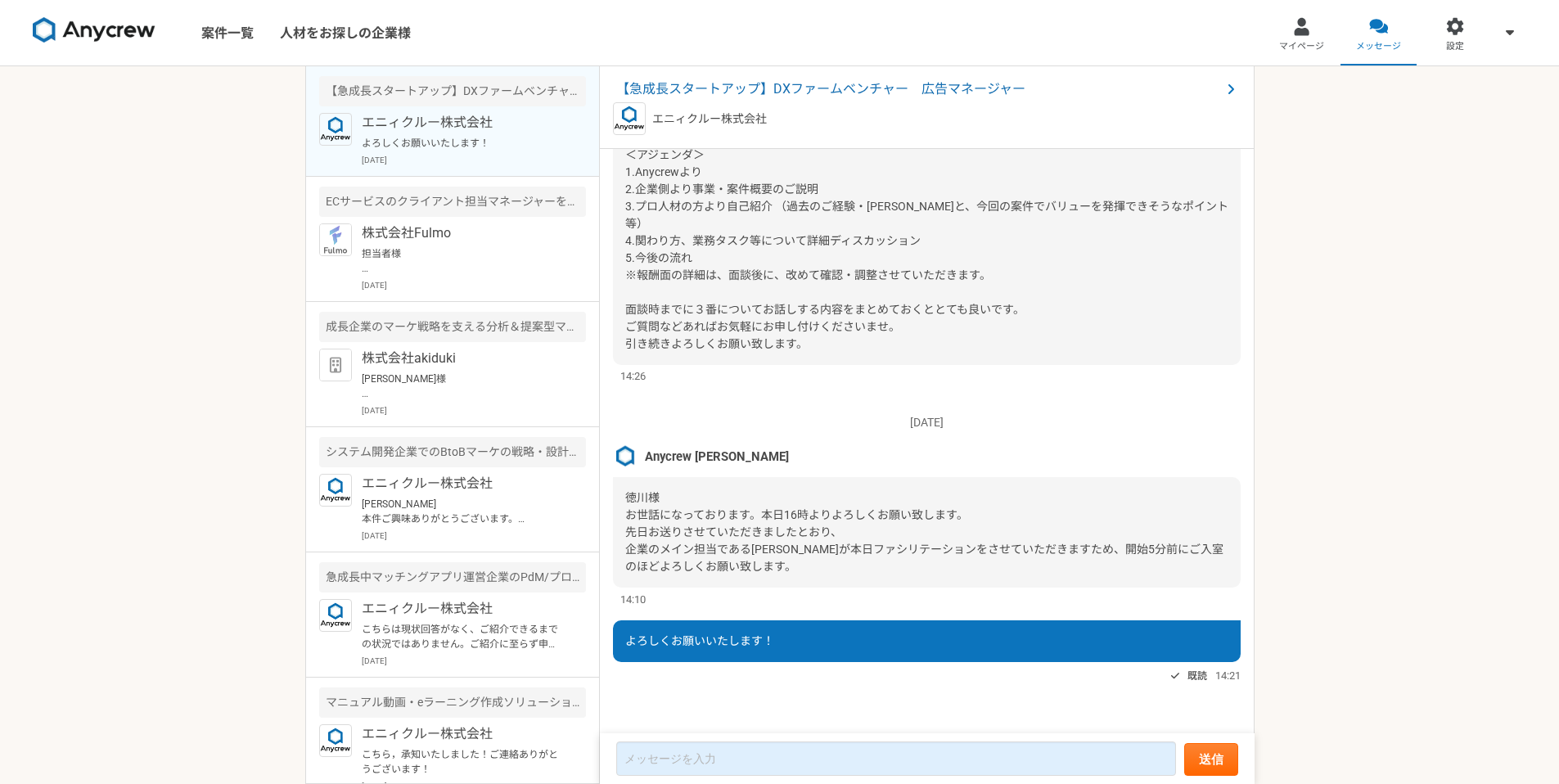
click at [1328, 367] on div "案件一覧 人材をお探しの企業様 マイページ メッセージ 設定 【急成長スタートアップ】DXファームベンチャー　広告マネージャー エニィクルー株式会社 よろしく…" at bounding box center [779, 392] width 1559 height 784
click at [1308, 369] on div "案件一覧 人材をお探しの企業様 マイページ メッセージ 設定 【急成長スタートアップ】DXファームベンチャー　広告マネージャー エニィクルー株式会社 よろしく…" at bounding box center [779, 392] width 1559 height 784
click at [234, 470] on div "案件一覧 人材をお探しの企業様 マイページ メッセージ 設定 【急成長スタートアップ】DXファームベンチャー　広告マネージャー エニィクルー株式会社 よろしく…" at bounding box center [779, 392] width 1559 height 784
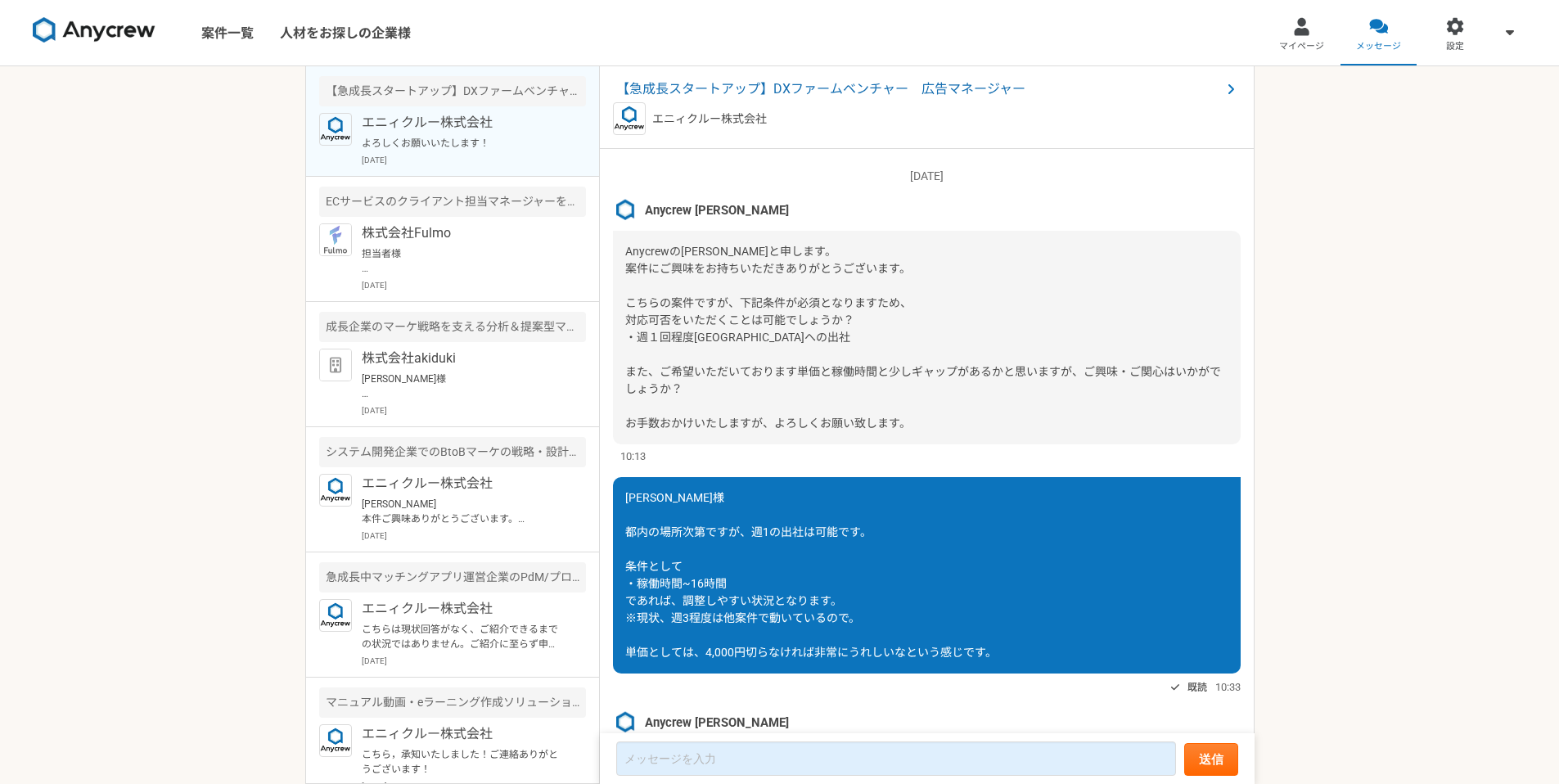
scroll to position [0, 0]
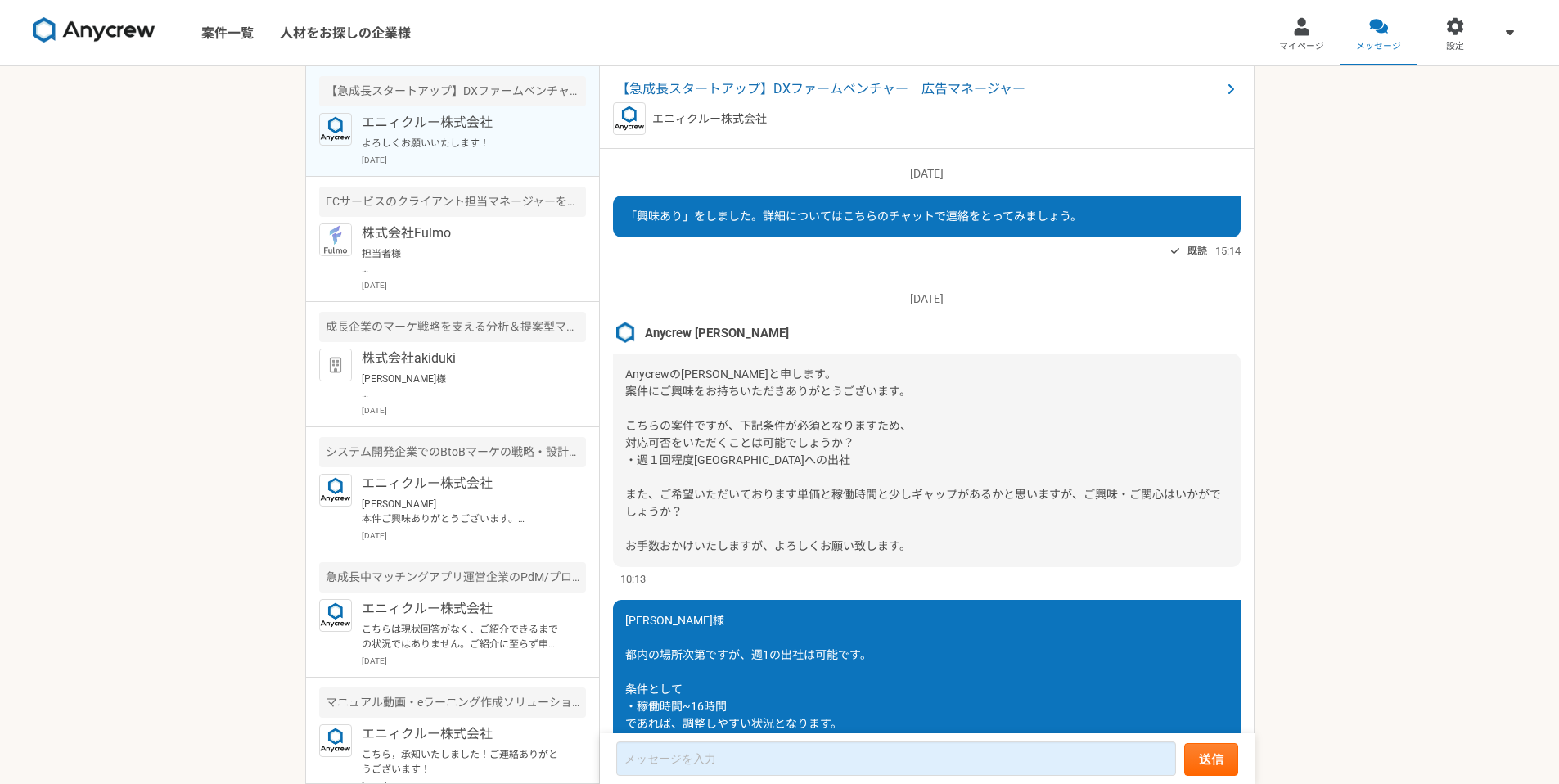
click at [1283, 310] on div "案件一覧 人材をお探しの企業様 マイページ メッセージ 設定 【急成長スタートアップ】DXファームベンチャー　広告マネージャー エニィクルー株式会社 よろしく…" at bounding box center [779, 392] width 1559 height 784
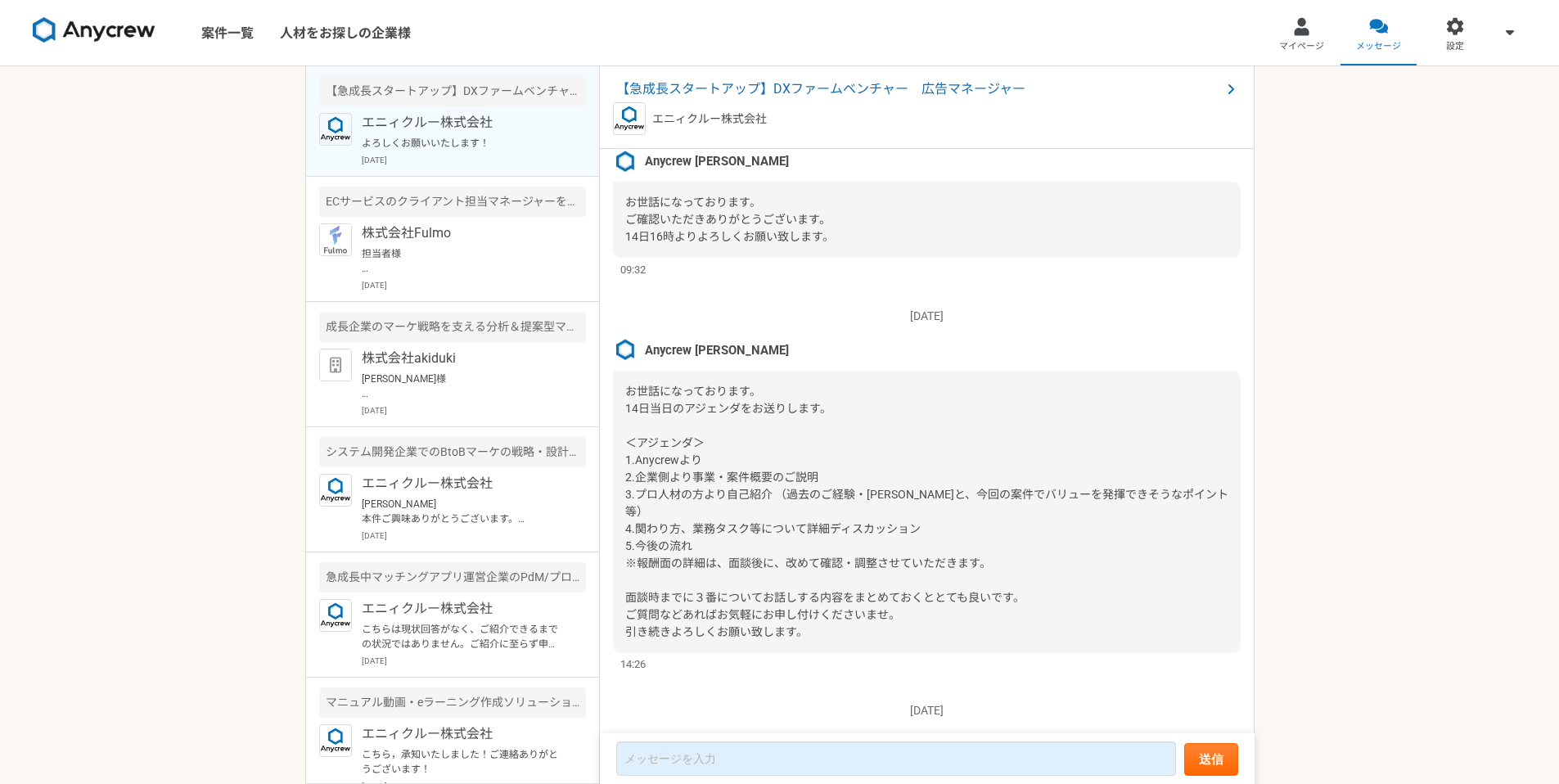
scroll to position [3593, 0]
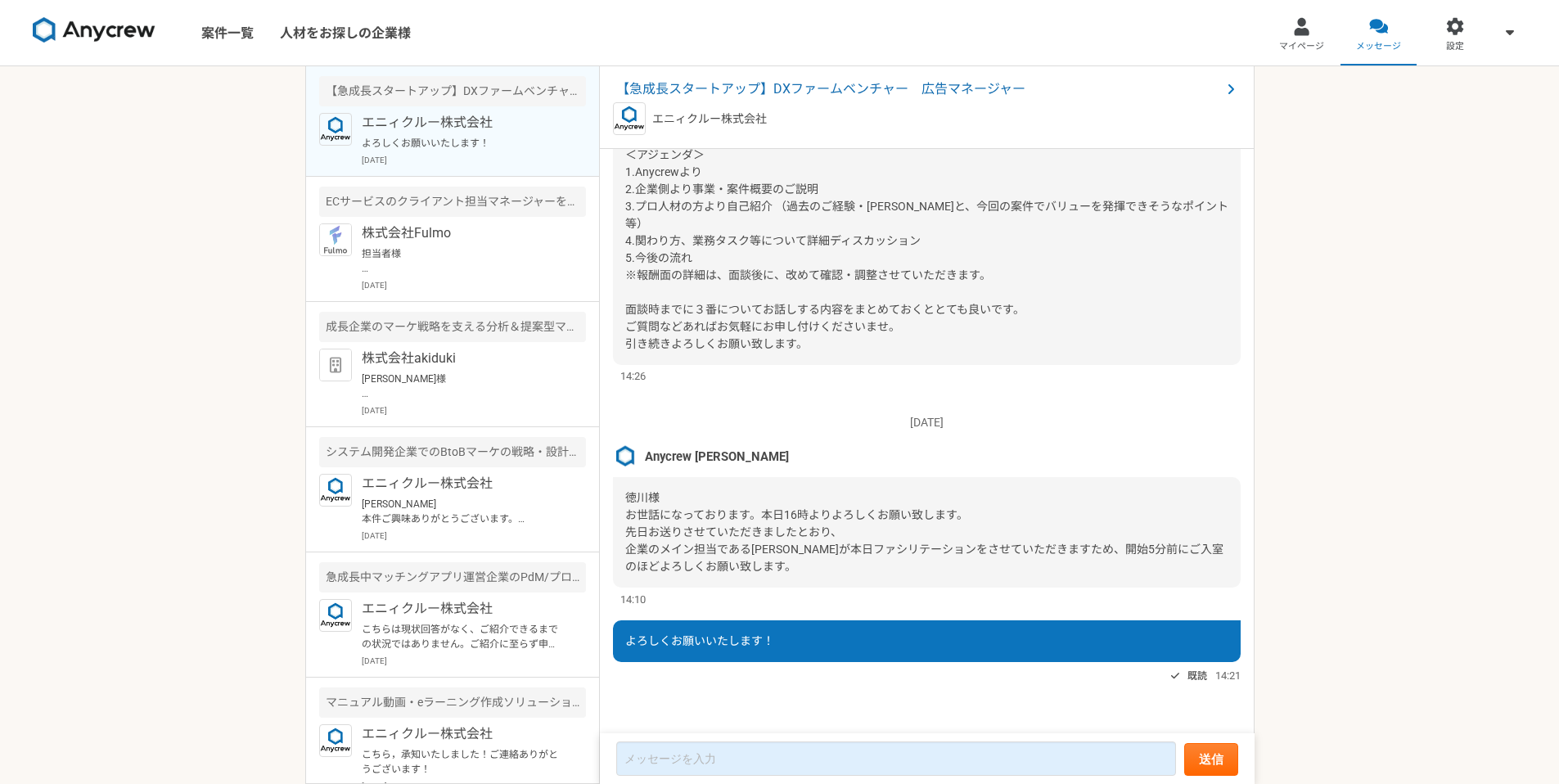
click at [1399, 570] on div "案件一覧 人材をお探しの企業様 マイページ メッセージ 設定 【急成長スタートアップ】DXファームベンチャー　広告マネージャー エニィクルー株式会社 よろしく…" at bounding box center [779, 392] width 1559 height 784
drag, startPoint x: 221, startPoint y: 246, endPoint x: 230, endPoint y: 242, distance: 9.8
click at [229, 242] on div "案件一覧 人材をお探しの企業様 マイページ メッセージ 設定 【急成長スタートアップ】DXファームベンチャー　広告マネージャー エニィクルー株式会社 よろしく…" at bounding box center [779, 392] width 1559 height 784
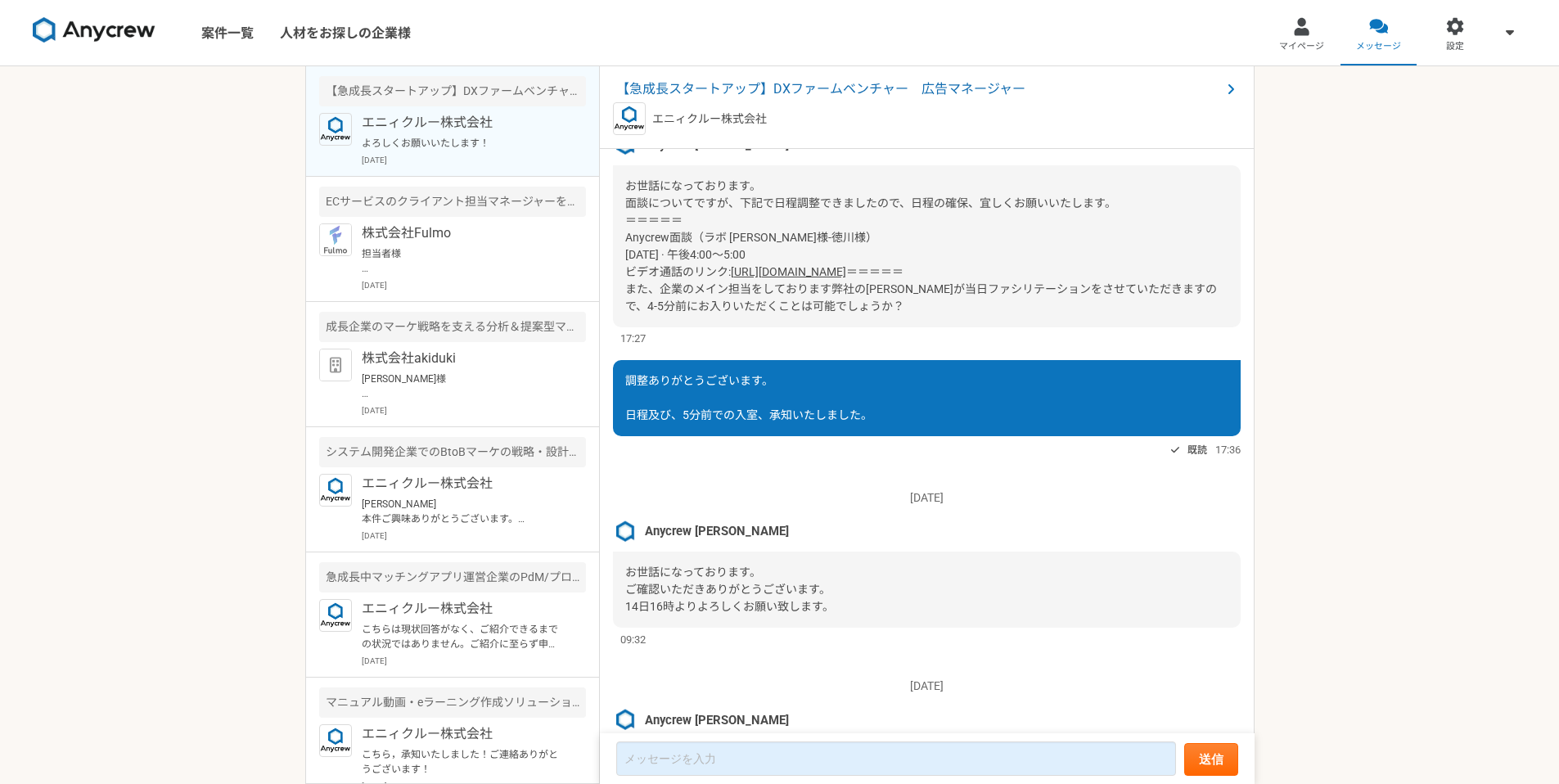
scroll to position [3555, 0]
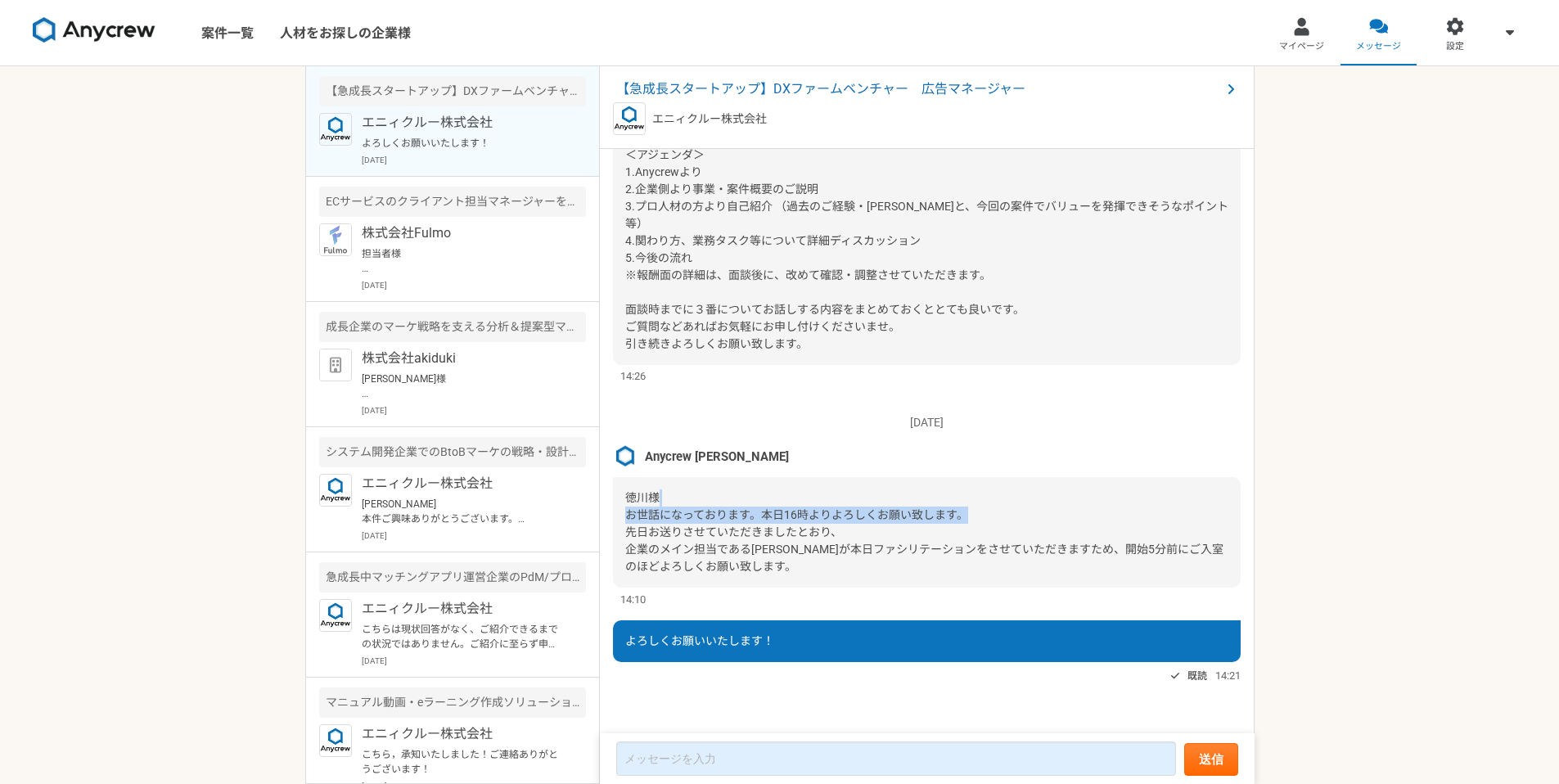
click at [1373, 544] on div "案件一覧 人材をお探しの企業様 マイページ メッセージ 設定 【急成長スタートアップ】DXファームベンチャー　広告マネージャー エニィクルー株式会社 よろしく…" at bounding box center [779, 392] width 1559 height 784
click at [173, 503] on div "案件一覧 人材をお探しの企業様 マイページ メッセージ 設定 【急成長スタートアップ】DXファームベンチャー　広告マネージャー エニィクルー株式会社 よろしく…" at bounding box center [779, 392] width 1559 height 784
click at [194, 503] on div "案件一覧 人材をお探しの企業様 マイページ メッセージ 設定 【急成長スタートアップ】DXファームベンチャー　広告マネージャー エニィクルー株式会社 よろしく…" at bounding box center [779, 392] width 1559 height 784
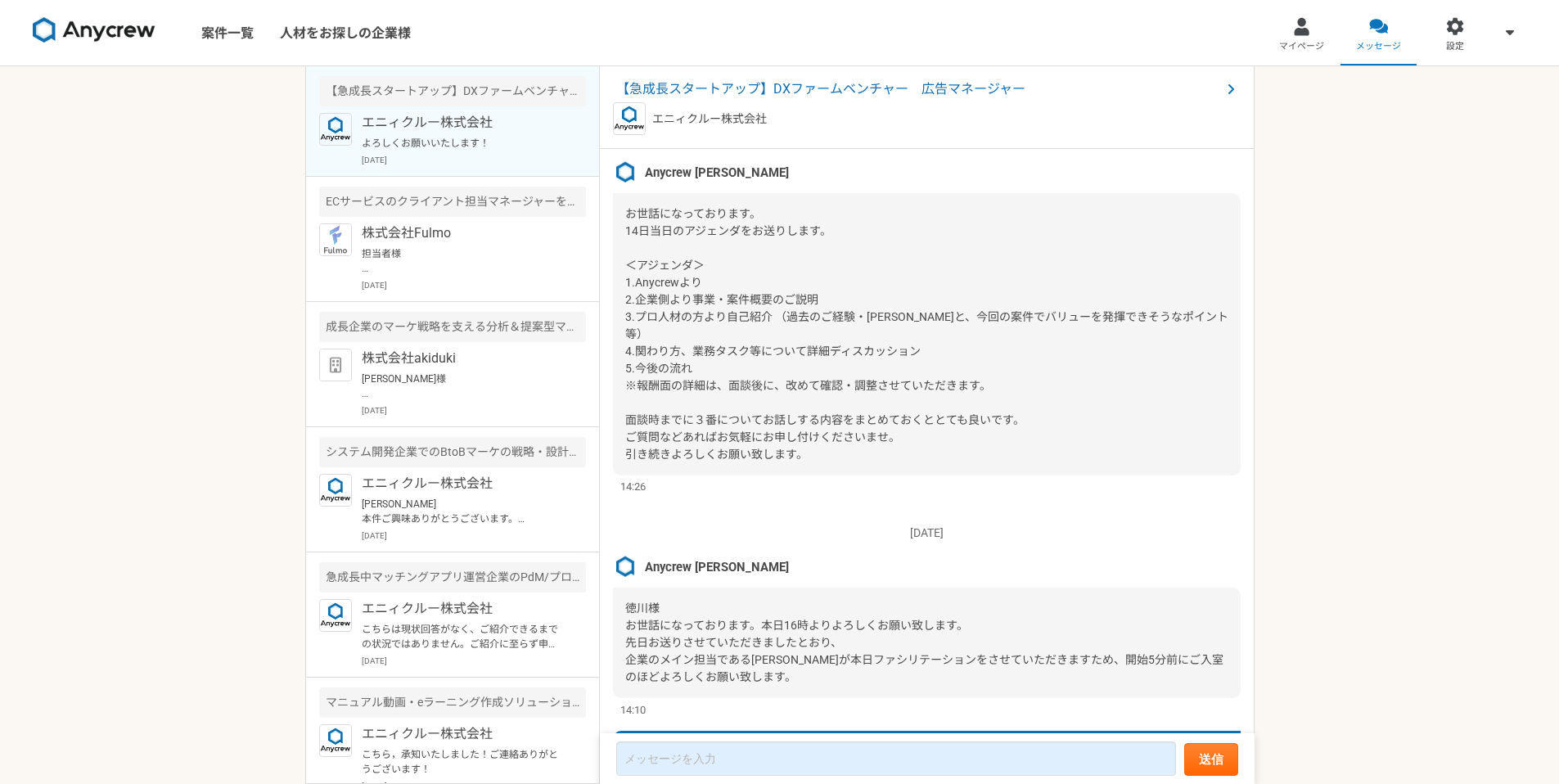
scroll to position [3593, 0]
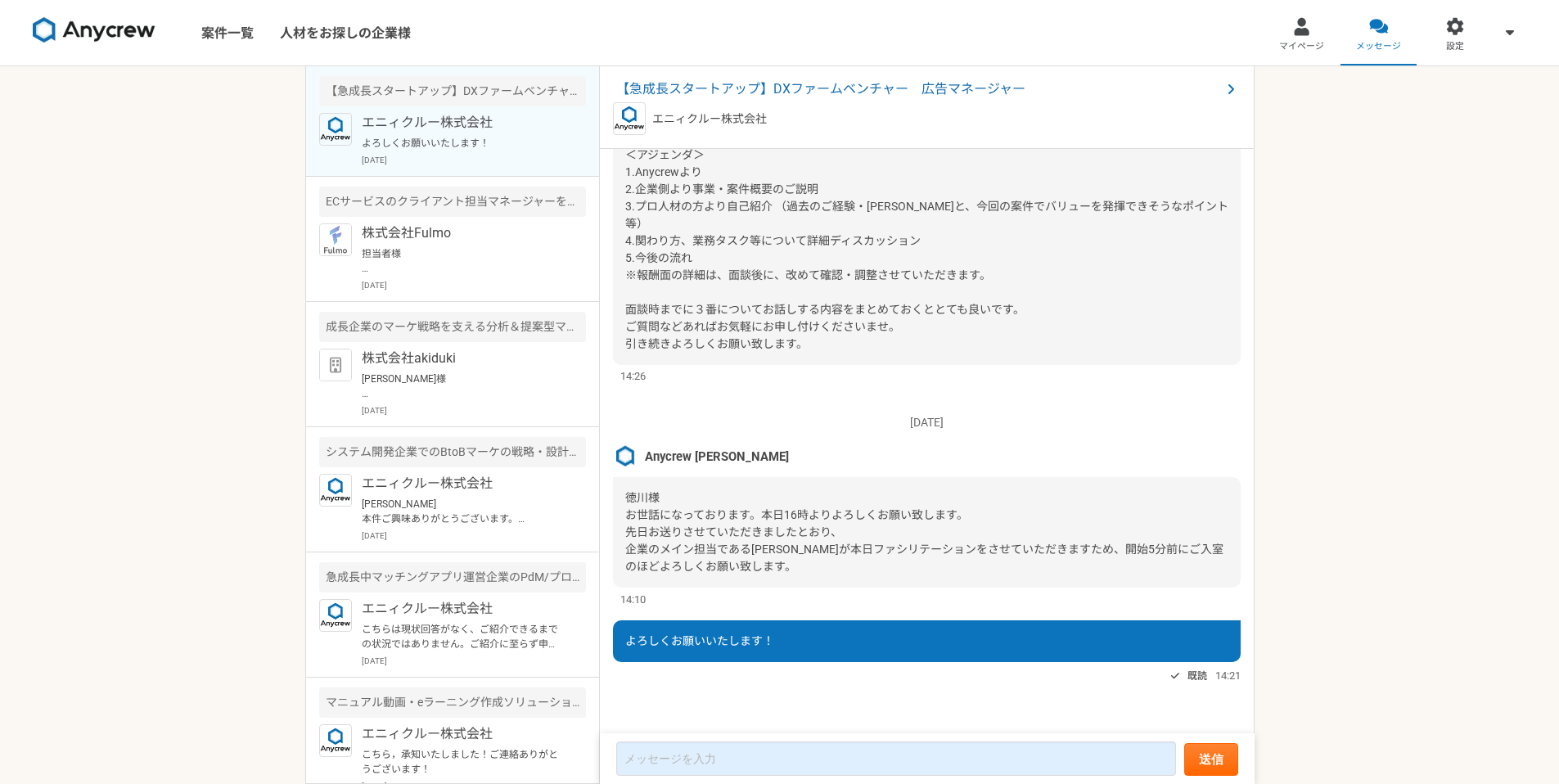
click at [1304, 383] on div "案件一覧 人材をお探しの企業様 マイページ メッセージ 設定 【急成長スタートアップ】DXファームベンチャー　広告マネージャー エニィクルー株式会社 よろしく…" at bounding box center [779, 392] width 1559 height 784
click at [1347, 704] on div "案件一覧 人材をお探しの企業様 マイページ メッセージ 設定 【急成長スタートアップ】DXファームベンチャー　広告マネージャー エニィクルー株式会社 よろしく…" at bounding box center [779, 392] width 1559 height 784
click at [1389, 628] on div "案件一覧 人材をお探しの企業様 マイページ メッセージ 設定 【急成長スタートアップ】DXファームベンチャー　広告マネージャー エニィクルー株式会社 よろしく…" at bounding box center [779, 392] width 1559 height 784
click at [170, 553] on div "案件一覧 人材をお探しの企業様 マイページ メッセージ 設定 【急成長スタートアップ】DXファームベンチャー　広告マネージャー エニィクルー株式会社 よろしく…" at bounding box center [779, 392] width 1559 height 784
click at [196, 544] on div "案件一覧 人材をお探しの企業様 マイページ メッセージ 設定 【急成長スタートアップ】DXファームベンチャー　広告マネージャー エニィクルー株式会社 よろしく…" at bounding box center [779, 392] width 1559 height 784
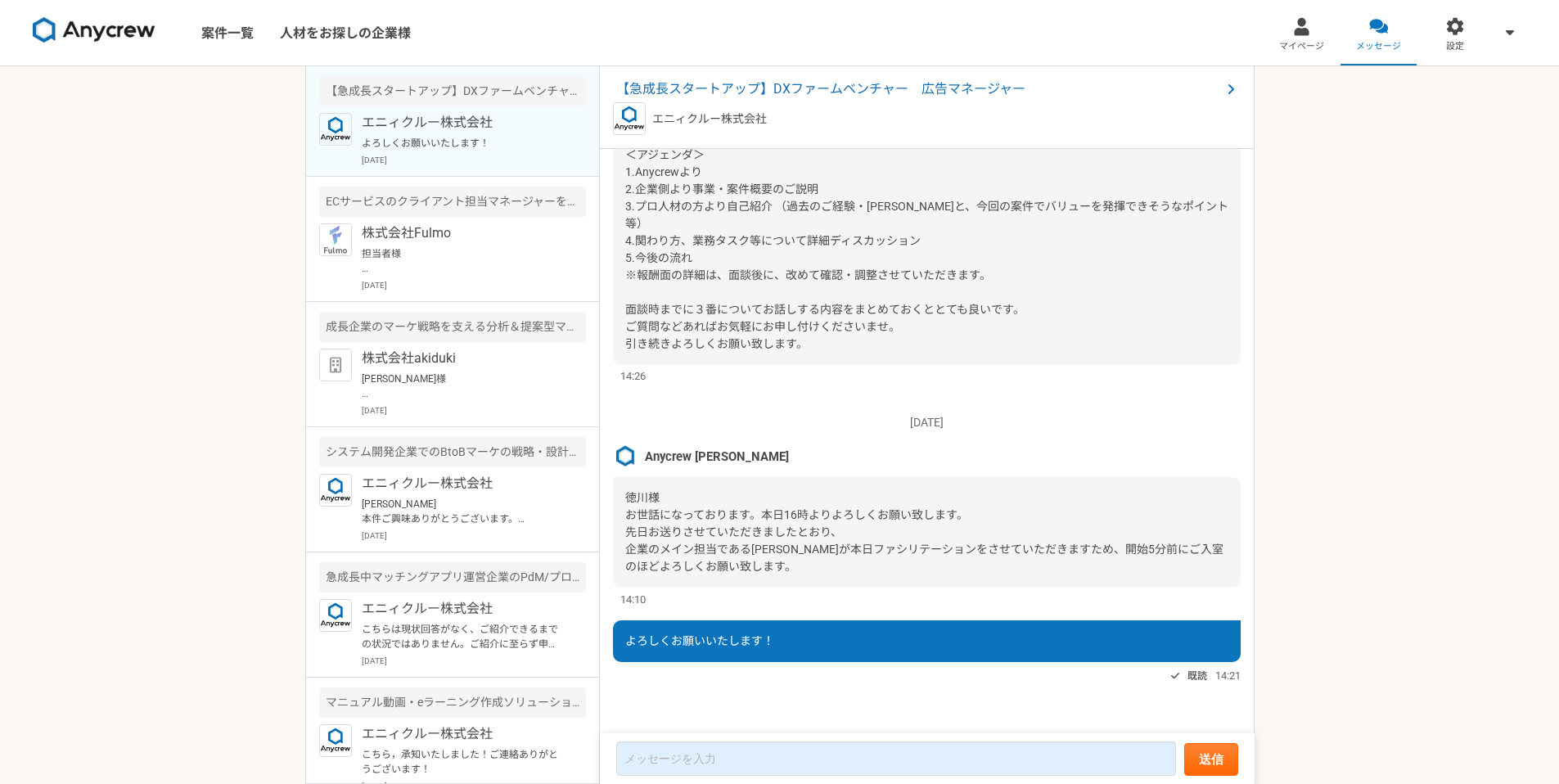
click at [1326, 490] on div "案件一覧 人材をお探しの企業様 マイページ メッセージ 設定 【急成長スタートアップ】DXファームベンチャー　広告マネージャー エニィクルー株式会社 よろしく…" at bounding box center [779, 392] width 1559 height 784
click at [969, 395] on div "2025/08/04（月） 「興味あり」をしました。詳細についてはこちらのチャットで連絡をとってみましょう。 既読 15:14 2025/08/06（水） A…" at bounding box center [926, 442] width 654 height 585
click at [123, 355] on div "案件一覧 人材をお探しの企業様 マイページ メッセージ 設定 【急成長スタートアップ】DXファームベンチャー　広告マネージャー エニィクルー株式会社 よろしく…" at bounding box center [779, 392] width 1559 height 784
click at [150, 89] on div "案件一覧 人材をお探しの企業様 マイページ メッセージ 設定 【急成長スタートアップ】DXファームベンチャー　広告マネージャー エニィクルー株式会社 よろしく…" at bounding box center [779, 392] width 1559 height 784
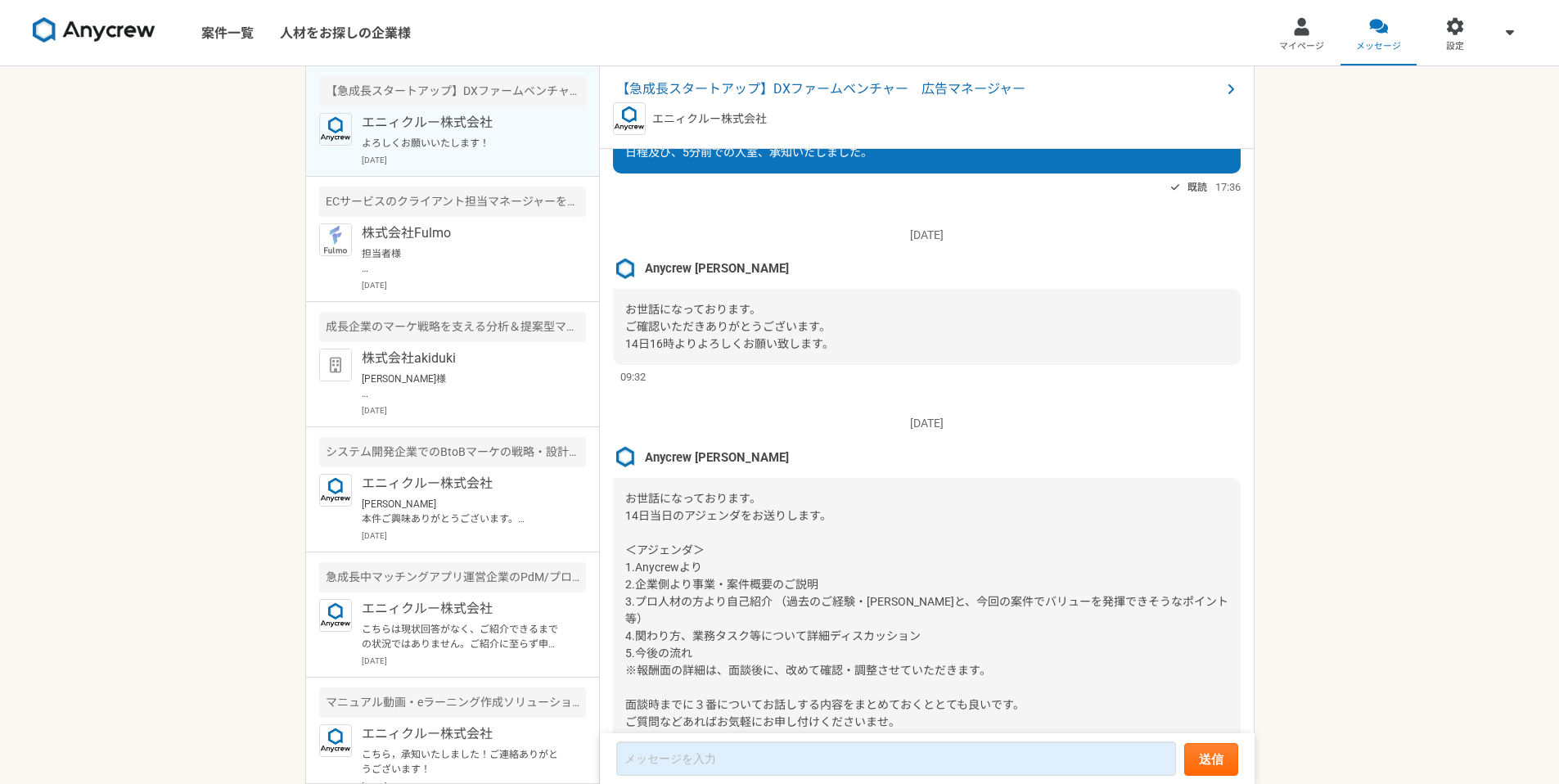
scroll to position [2950, 0]
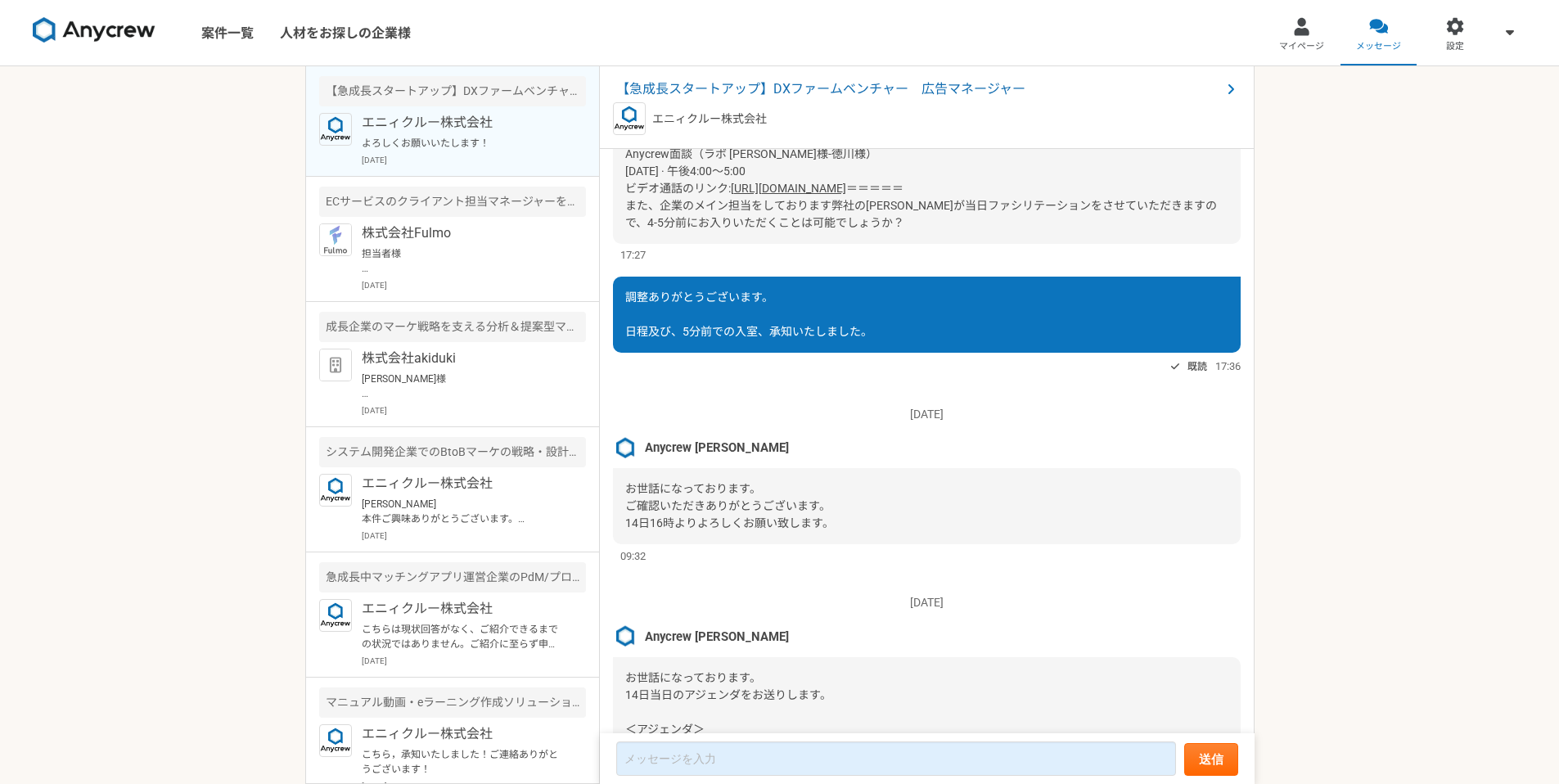
click at [884, 351] on div "2025/08/04（月） 「興味あり」をしました。詳細についてはこちらのチャットで連絡をとってみましょう。 既読 15:14 2025/08/06（水） A…" at bounding box center [926, 442] width 654 height 585
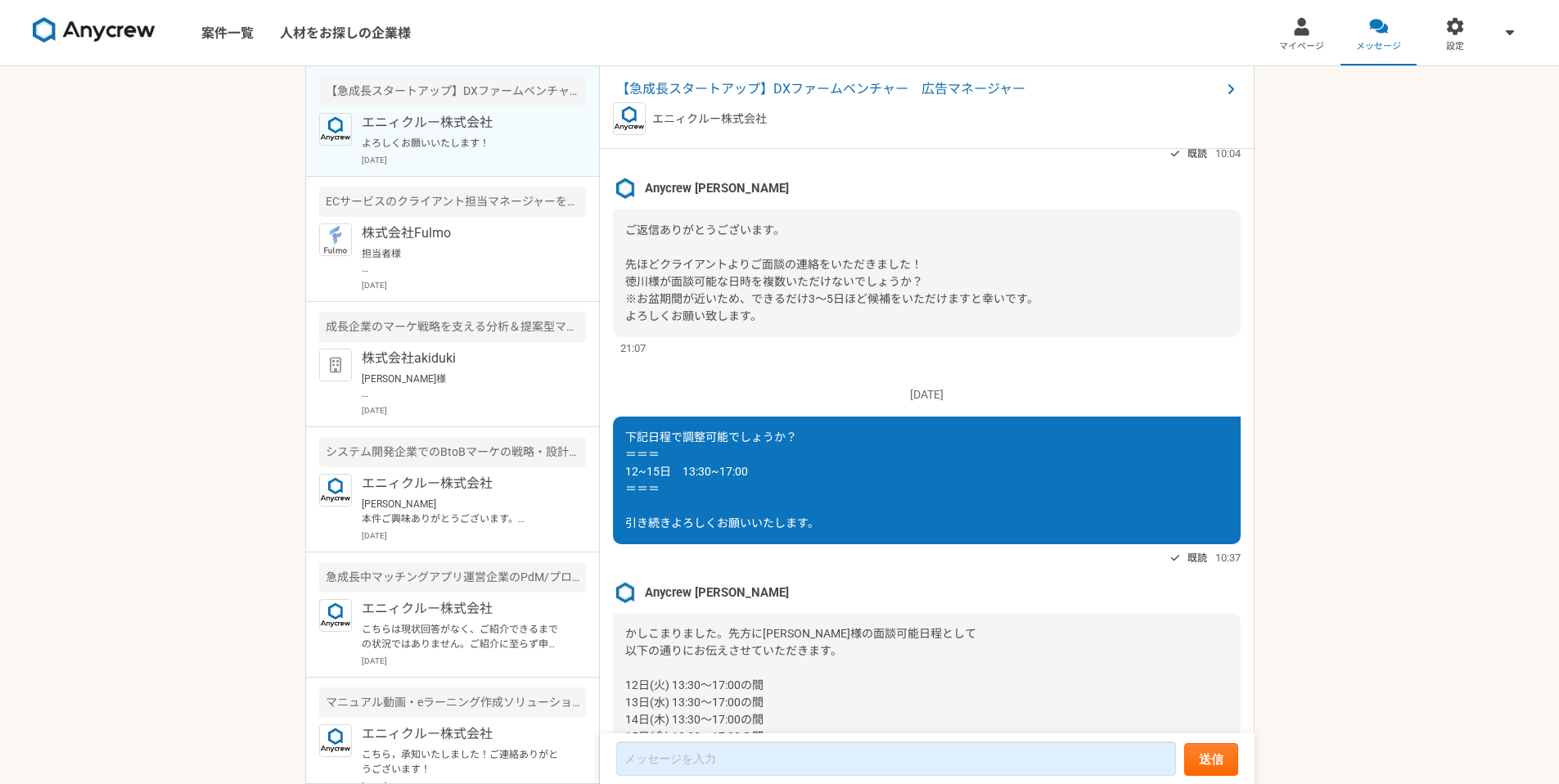
scroll to position [2039, 0]
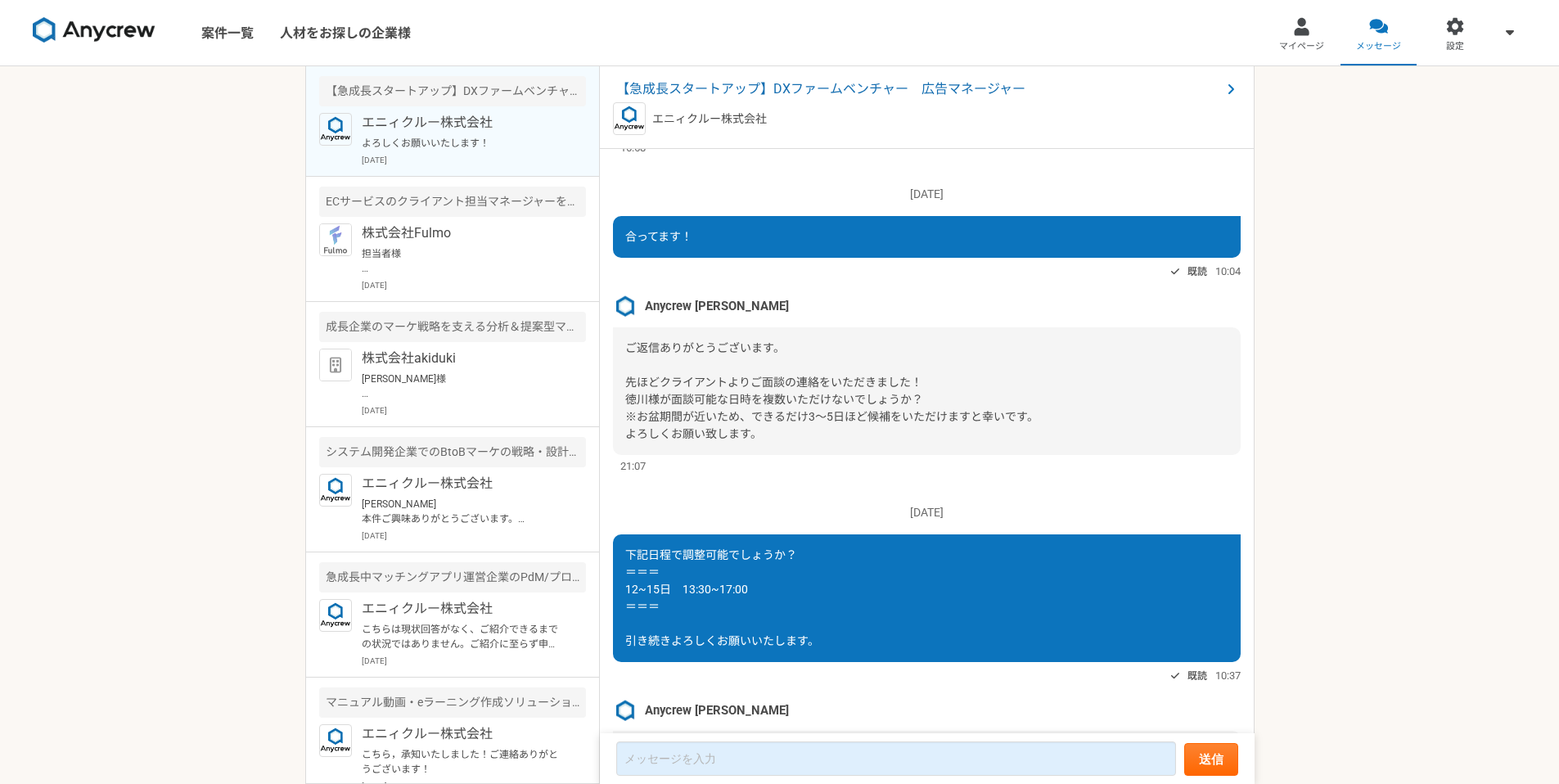
click at [250, 446] on div "案件一覧 人材をお探しの企業様 マイページ メッセージ 設定 【急成長スタートアップ】DXファームベンチャー　広告マネージャー エニィクルー株式会社 よろしく…" at bounding box center [779, 392] width 1559 height 784
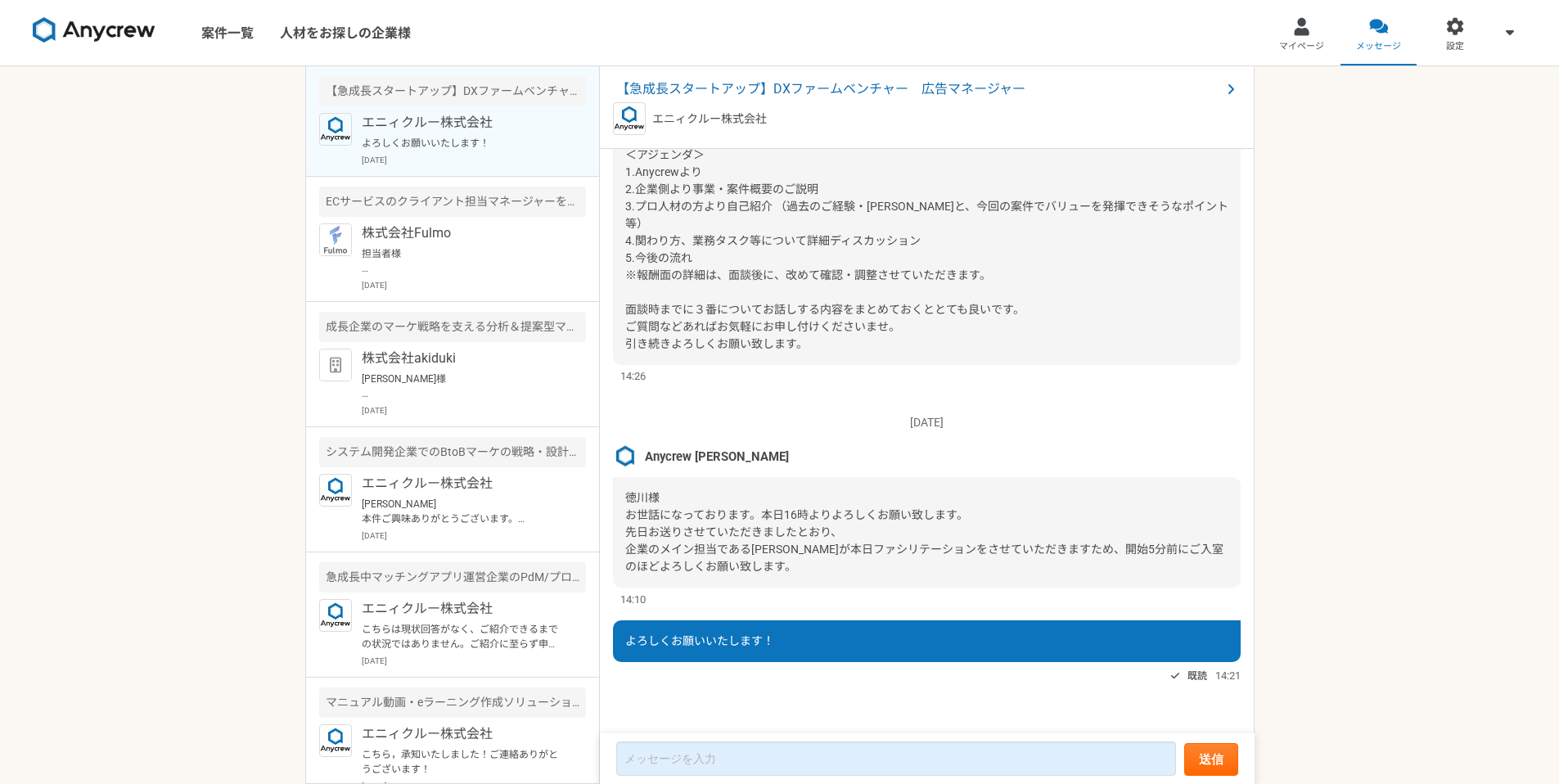
scroll to position [3593, 0]
click at [1305, 647] on div "案件一覧 人材をお探しの企業様 マイページ メッセージ 設定 【急成長スタートアップ】DXファームベンチャー　広告マネージャー エニィクルー株式会社 よろしく…" at bounding box center [779, 392] width 1559 height 784
click at [272, 557] on div "案件一覧 人材をお探しの企業様 マイページ メッセージ 設定 【急成長スタートアップ】DXファームベンチャー　広告マネージャー エニィクルー株式会社 よろしく…" at bounding box center [779, 392] width 1559 height 784
click at [241, 310] on div "案件一覧 人材をお探しの企業様 マイページ メッセージ 設定 【急成長スタートアップ】DXファームベンチャー　広告マネージャー エニィクルー株式会社 よろしく…" at bounding box center [779, 392] width 1559 height 784
click at [212, 311] on div "案件一覧 人材をお探しの企業様 マイページ メッセージ 設定 【急成長スタートアップ】DXファームベンチャー　広告マネージャー エニィクルー株式会社 よろしく…" at bounding box center [779, 392] width 1559 height 784
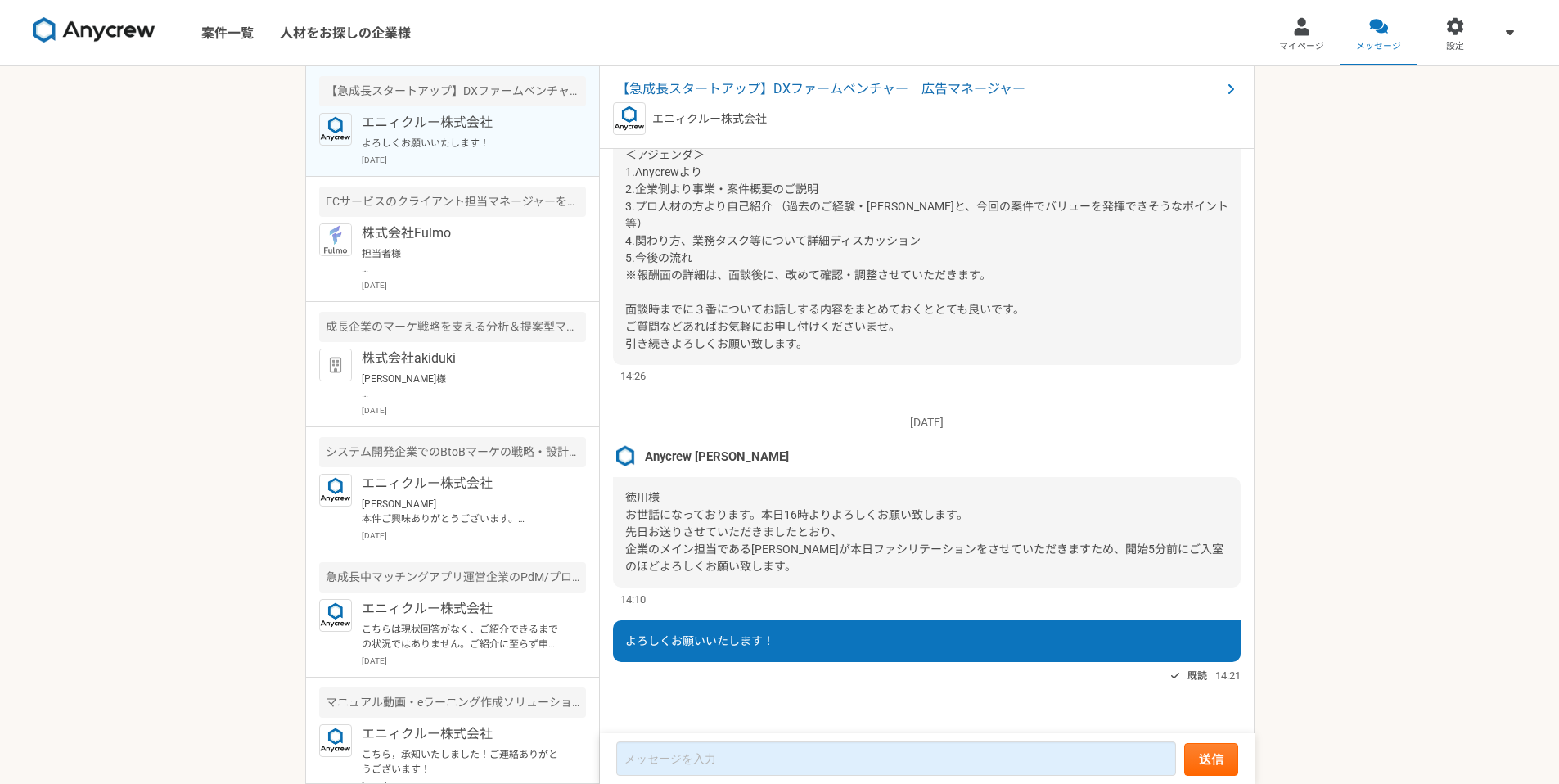
click at [190, 317] on div "案件一覧 人材をお探しの企業様 マイページ メッセージ 設定 【急成長スタートアップ】DXファームベンチャー　広告マネージャー エニィクルー株式会社 よろしく…" at bounding box center [779, 392] width 1559 height 784
click at [825, 406] on div "[DATE] Anycrew [PERSON_NAME]様 お世話になっております。本日16時よりよろしくお願い致します。 先日お送りさせていただきましたとお…" at bounding box center [926, 502] width 627 height 209
click at [173, 411] on div "案件一覧 人材をお探しの企業様 マイページ メッセージ 設定 【急成長スタートアップ】DXファームベンチャー　広告マネージャー エニィクルー株式会社 よろしく…" at bounding box center [779, 392] width 1559 height 784
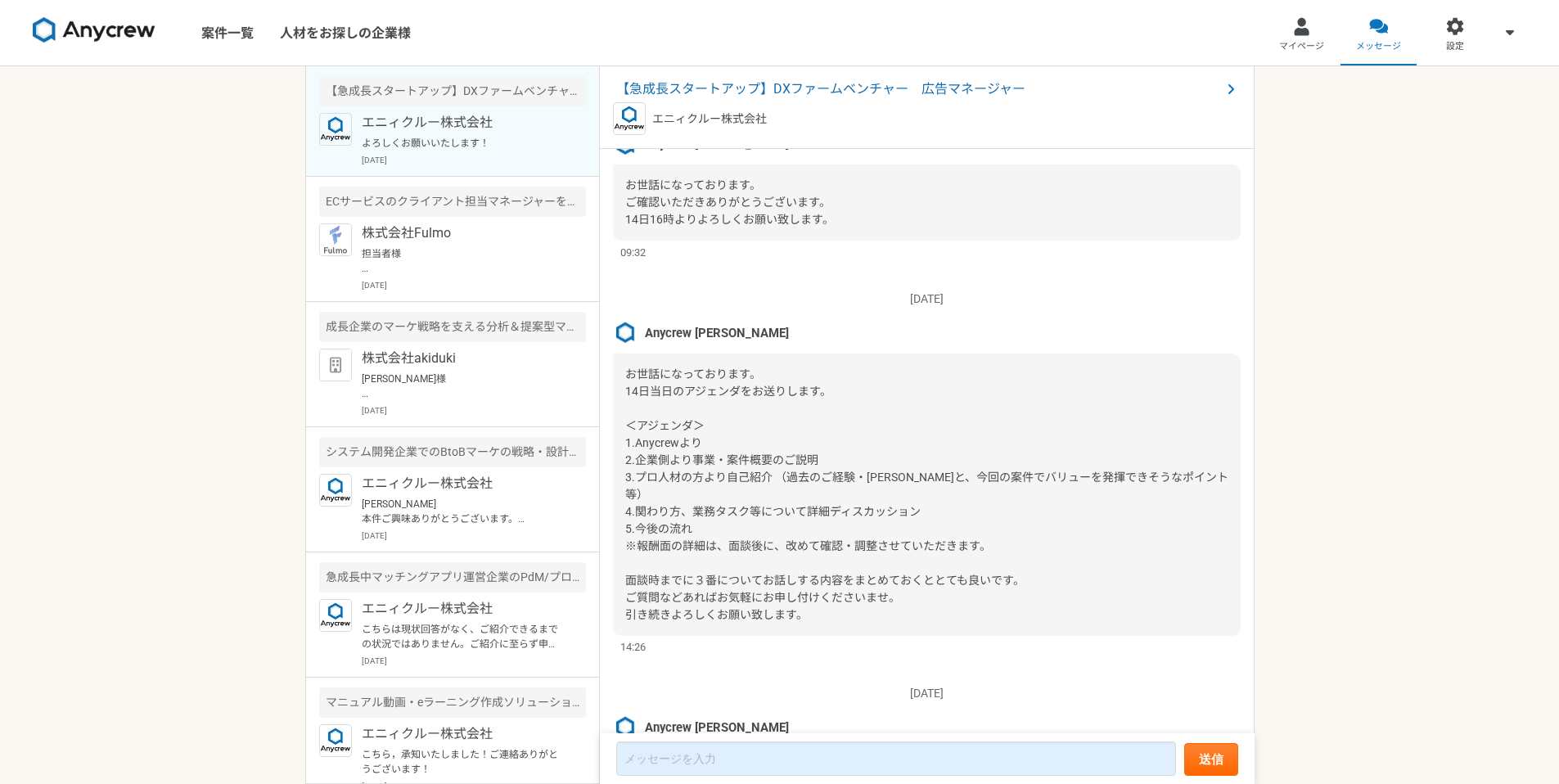
scroll to position [3248, 0]
click at [1283, 548] on div "案件一覧 人材をお探しの企業様 マイページ メッセージ 設定 【急成長スタートアップ】DXファームベンチャー　広告マネージャー エニィクルー株式会社 よろしく…" at bounding box center [779, 392] width 1559 height 784
click at [156, 505] on div "案件一覧 人材をお探しの企業様 マイページ メッセージ 設定 【急成長スタートアップ】DXファームベンチャー　広告マネージャー エニィクルー株式会社 よろしく…" at bounding box center [779, 392] width 1559 height 784
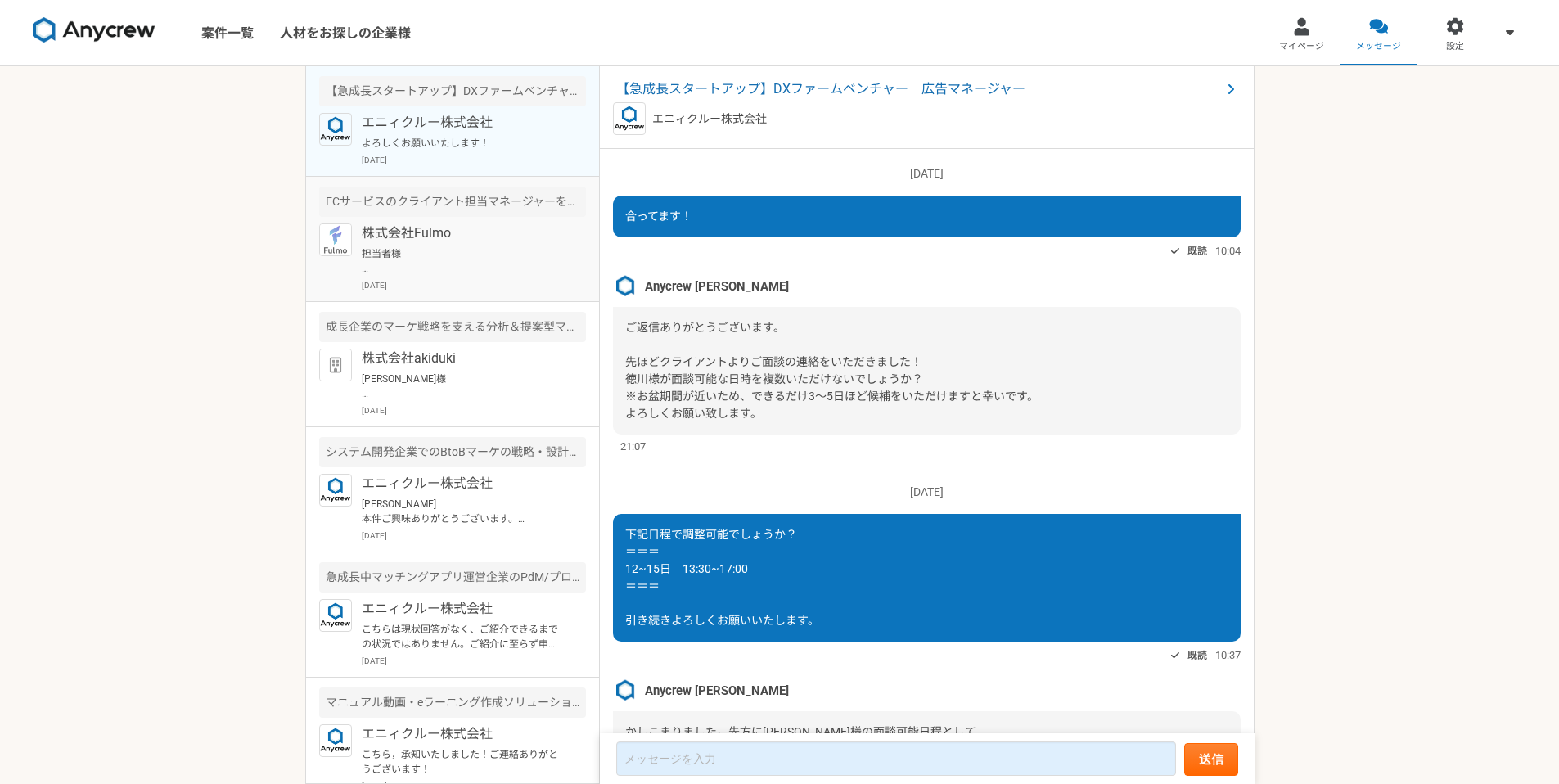
scroll to position [1465, 0]
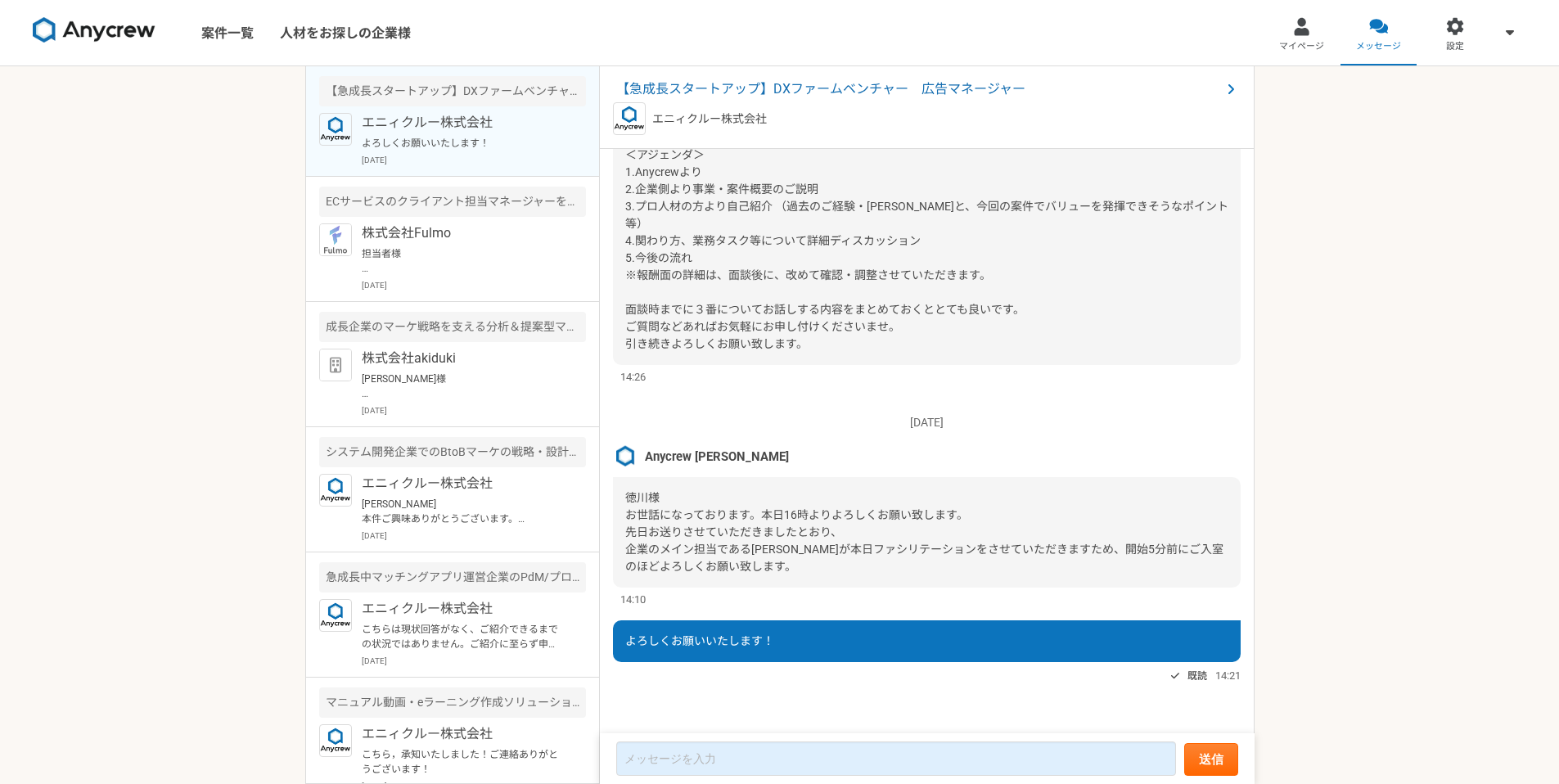
click at [713, 420] on p "[DATE]" at bounding box center [926, 422] width 627 height 17
click at [191, 328] on div "案件一覧 人材をお探しの企業様 マイページ メッセージ 設定 【急成長スタートアップ】DXファームベンチャー　広告マネージャー エニィクルー株式会社 よろしく…" at bounding box center [779, 392] width 1559 height 784
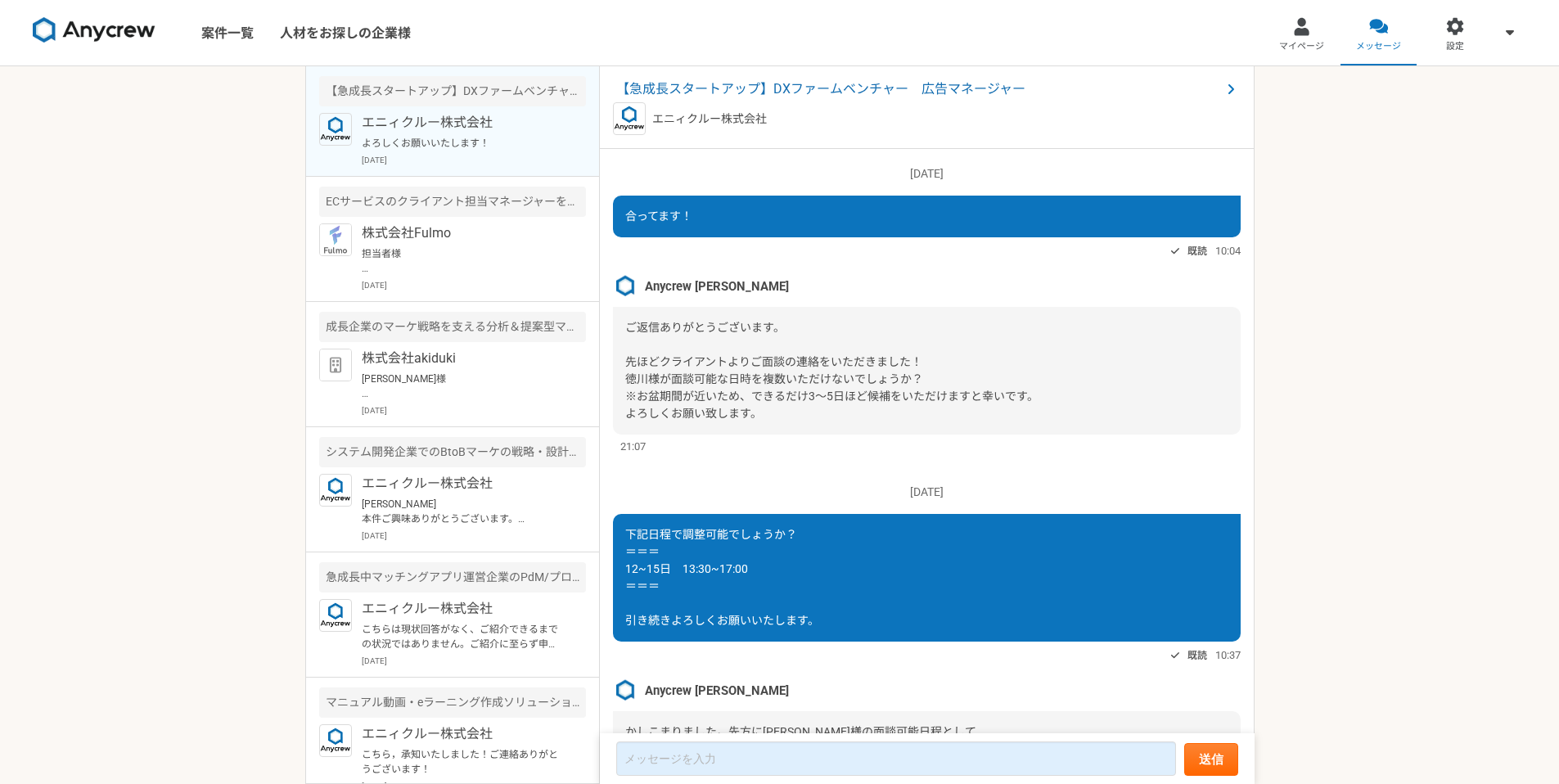
scroll to position [1465, 0]
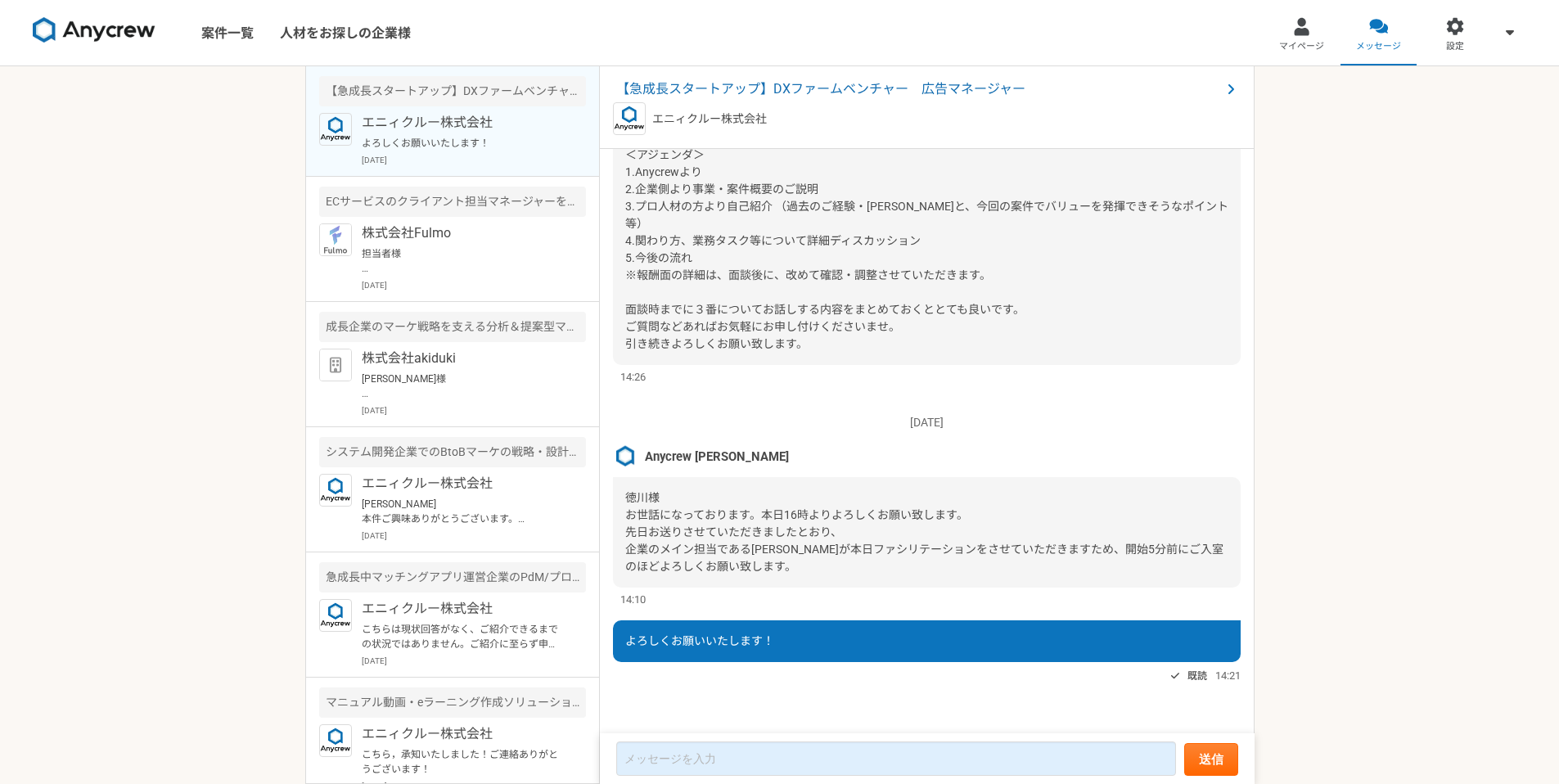
click at [154, 234] on div "案件一覧 人材をお探しの企業様 マイページ メッセージ 設定 【急成長スタートアップ】DXファームベンチャー　広告マネージャー エニィクルー株式会社 よろしく…" at bounding box center [779, 392] width 1559 height 784
click at [1377, 132] on div "案件一覧 人材をお探しの企業様 マイページ メッセージ 設定 【急成長スタートアップ】DXファームベンチャー　広告マネージャー エニィクルー株式会社 よろしく…" at bounding box center [779, 392] width 1559 height 784
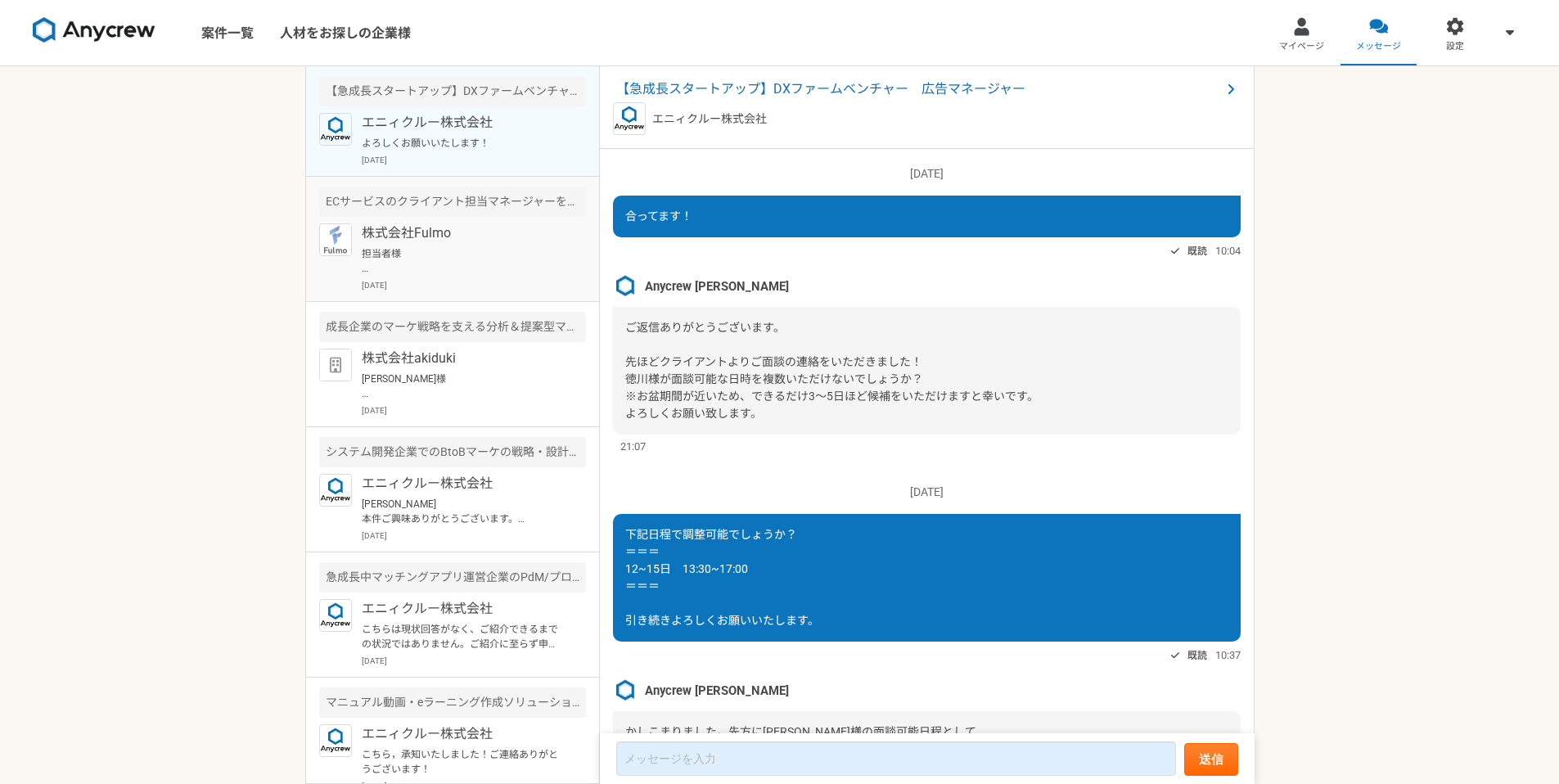
scroll to position [1465, 0]
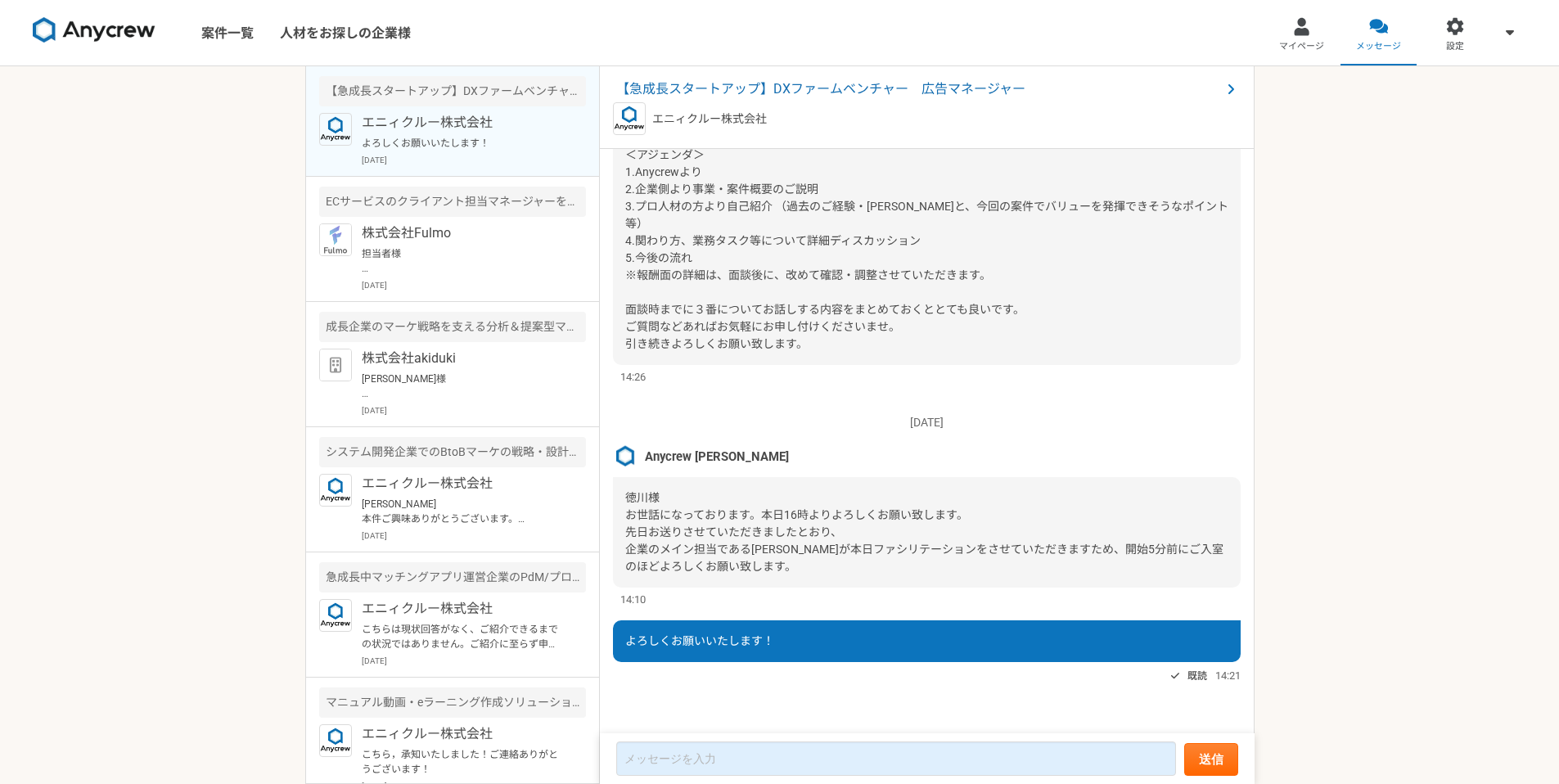
click at [805, 433] on div "[DATE] Anycrew [PERSON_NAME]様 お世話になっております。本日16時よりよろしくお願い致します。 先日お送りさせていただきましたとお…" at bounding box center [926, 502] width 627 height 209
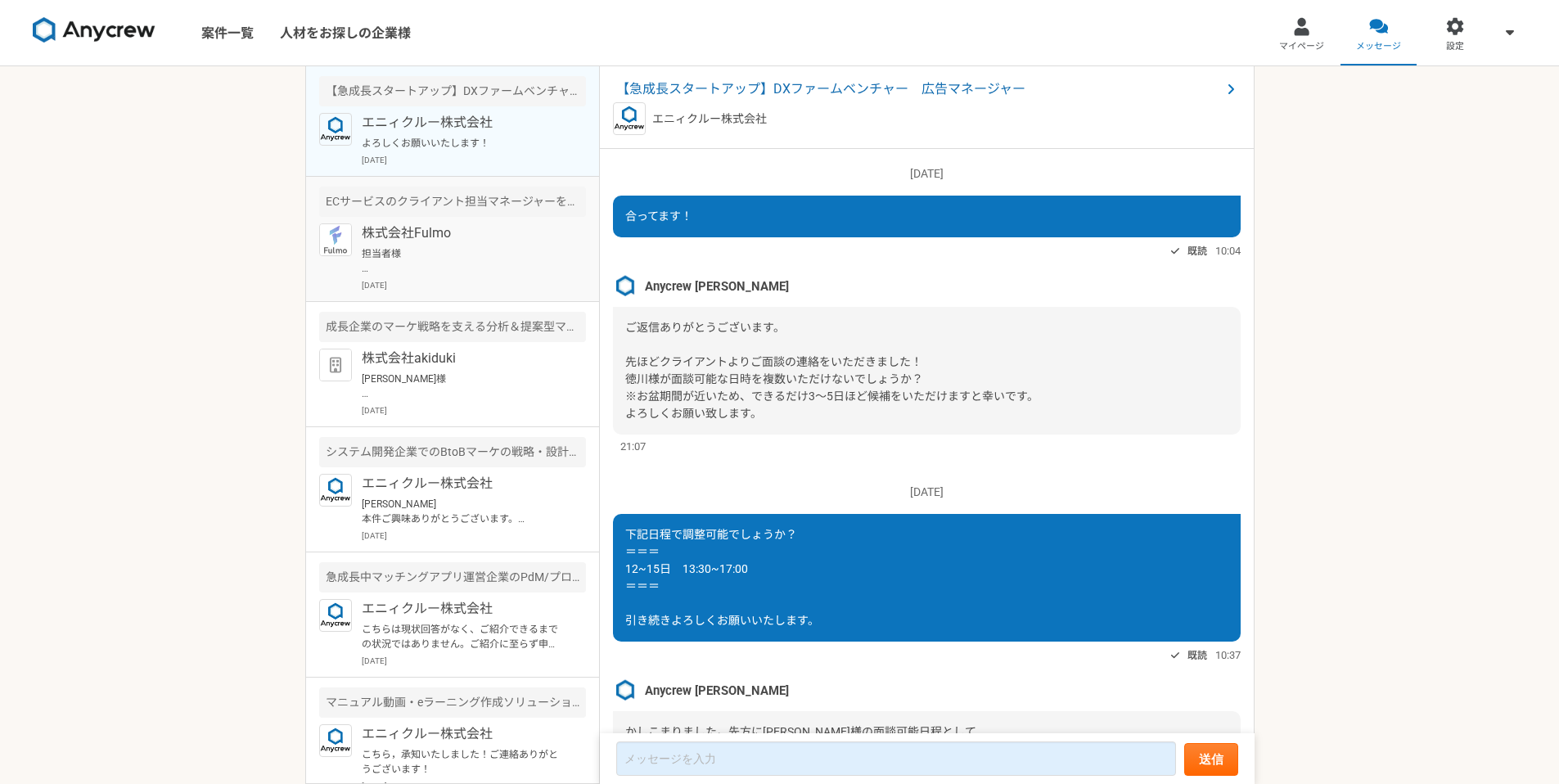
scroll to position [1465, 0]
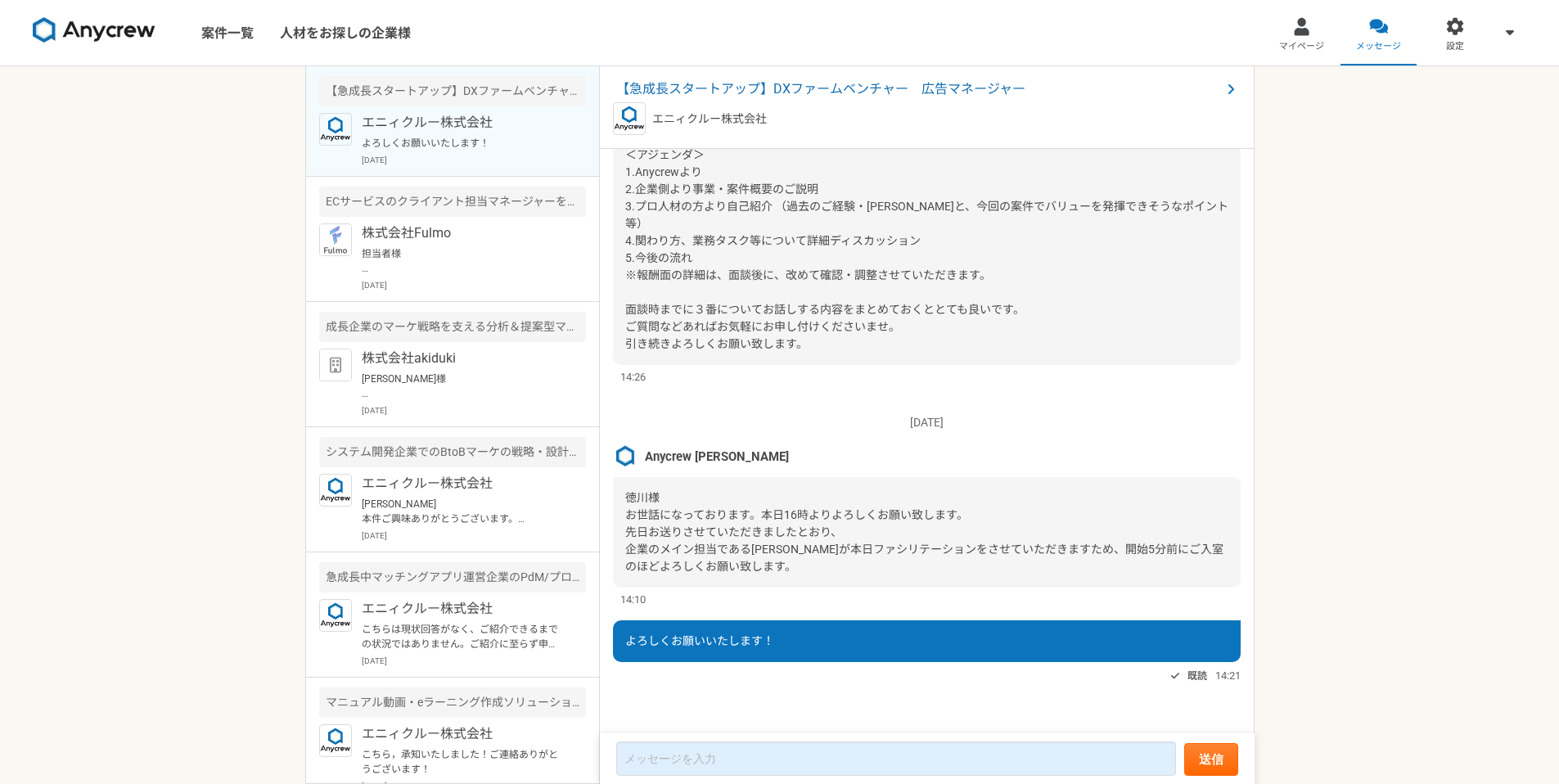
click at [202, 318] on div "案件一覧 人材をお探しの企業様 マイページ メッセージ 設定 【急成長スタートアップ】DXファームベンチャー　広告マネージャー エニィクルー株式会社 よろしく…" at bounding box center [779, 392] width 1559 height 784
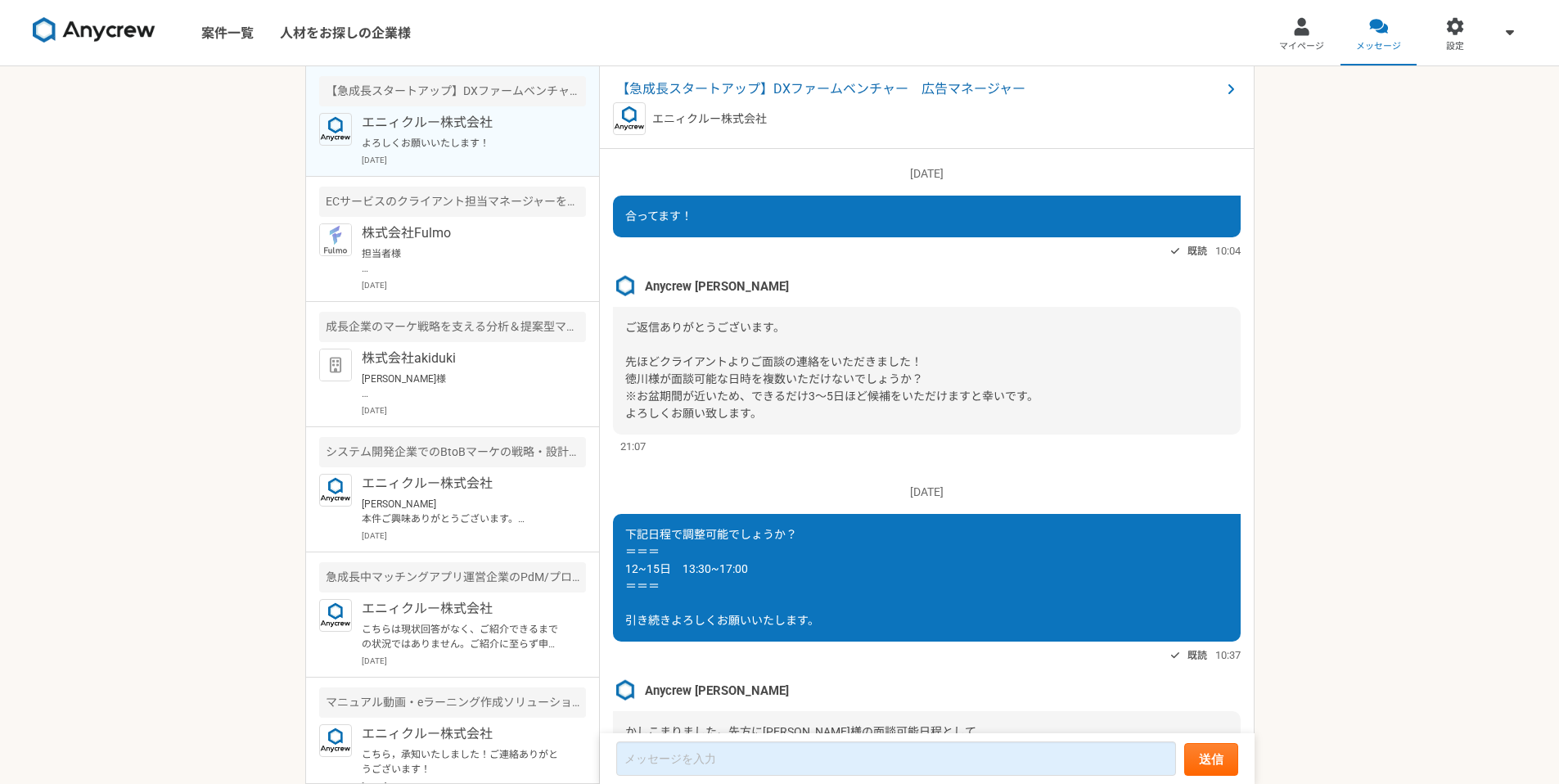
scroll to position [1465, 0]
